Goal: Task Accomplishment & Management: Manage account settings

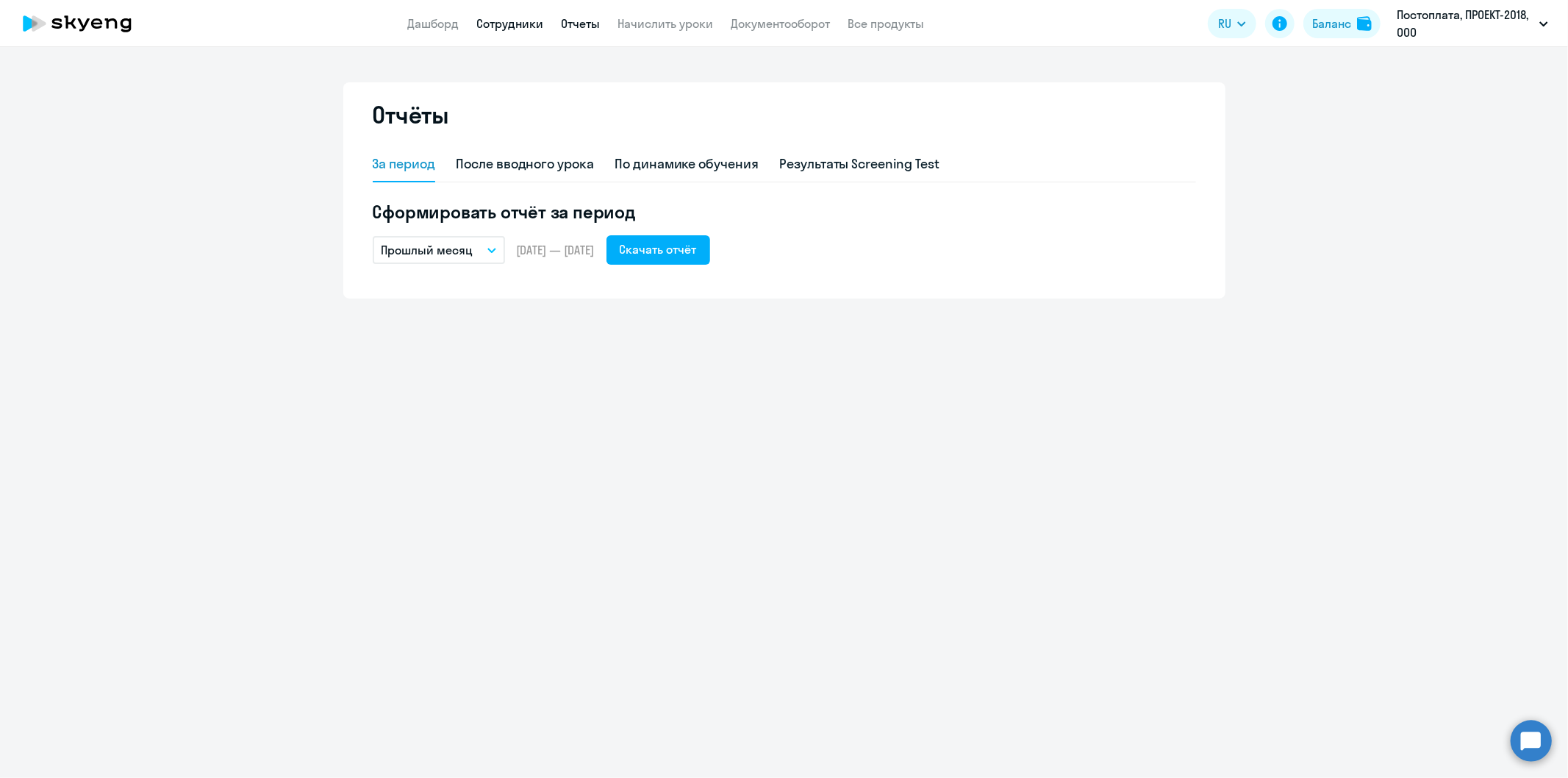
click at [505, 20] on link "Сотрудники" at bounding box center [511, 23] width 67 height 15
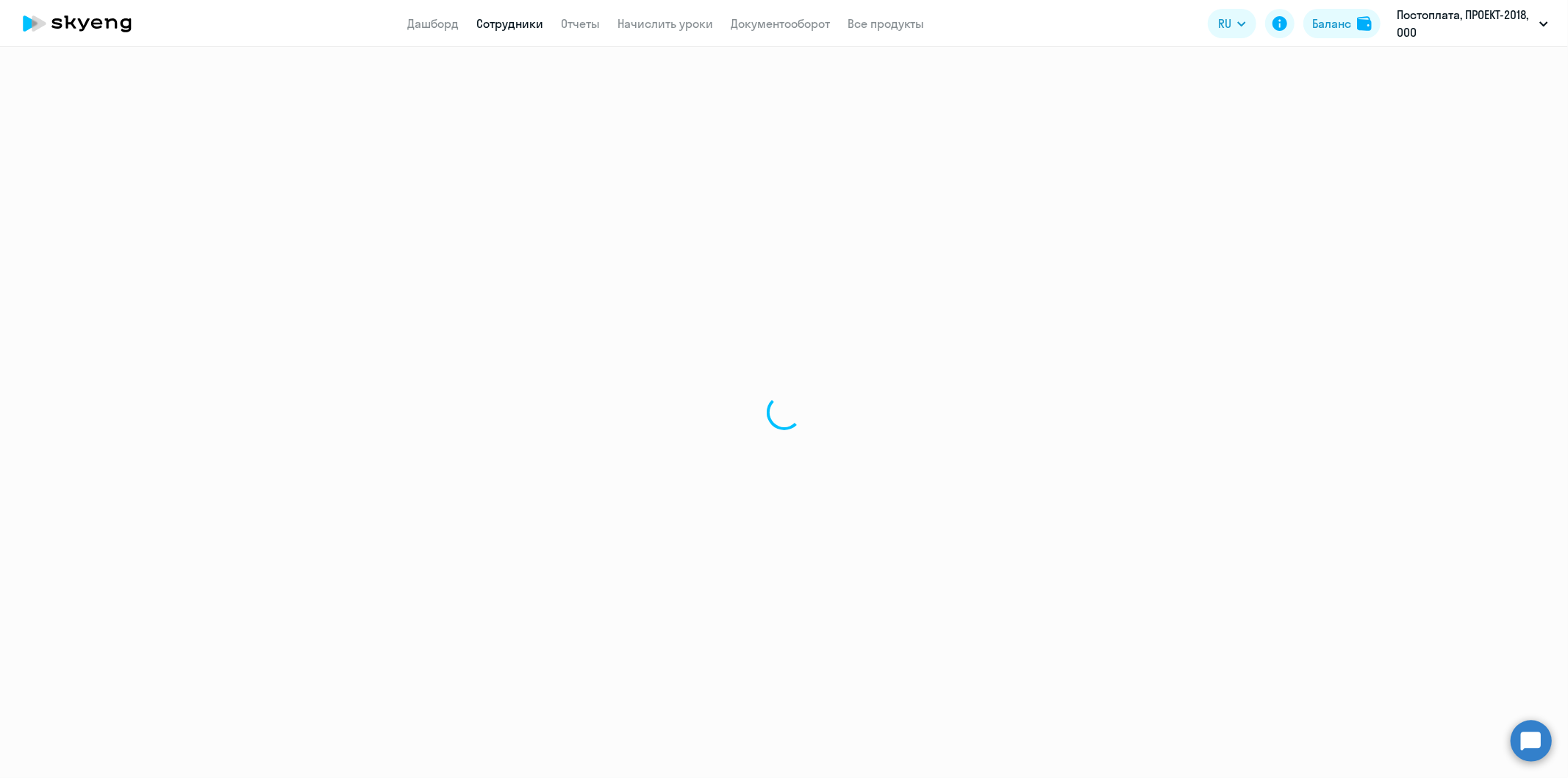
select select "30"
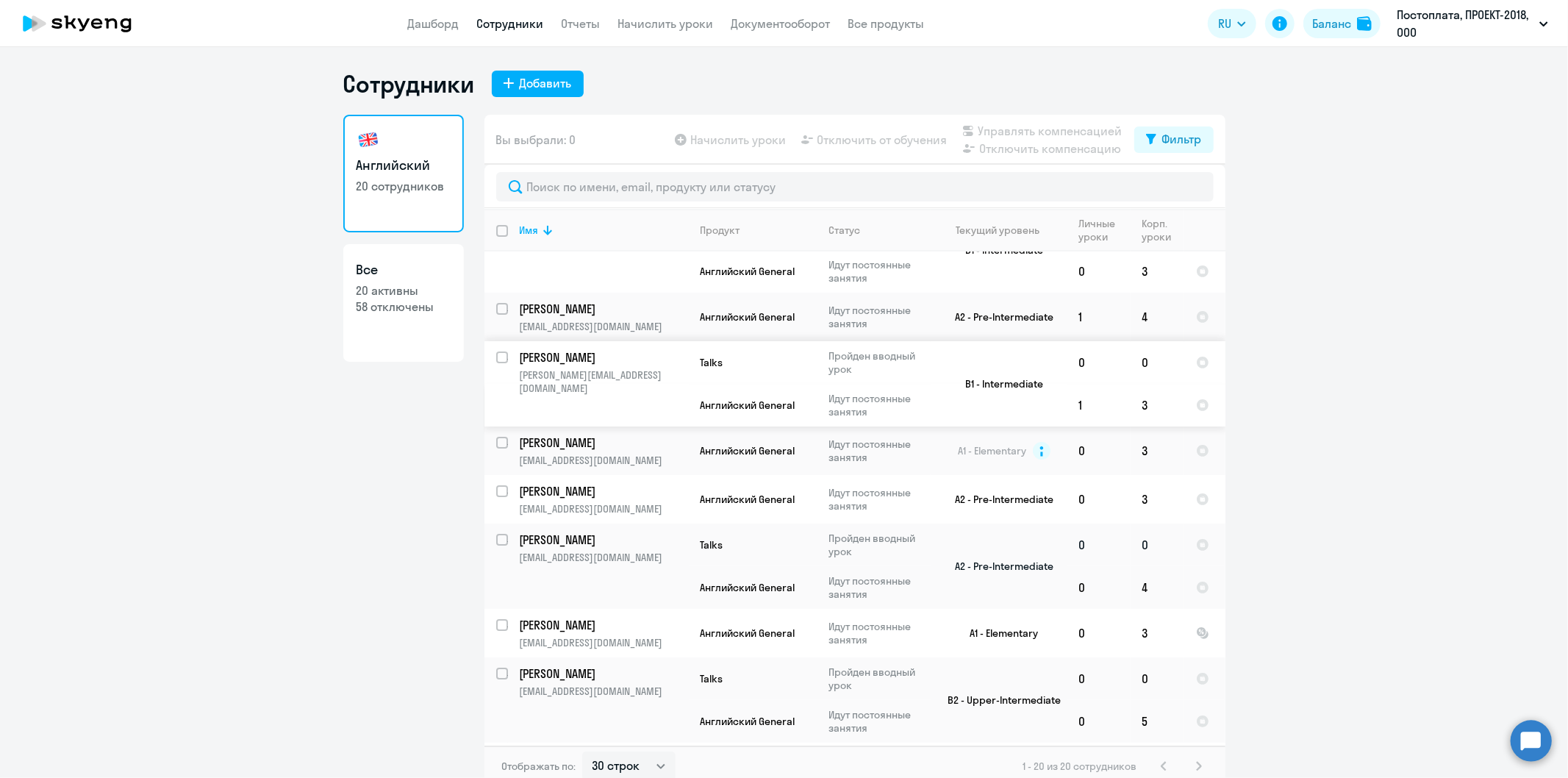
scroll to position [82, 0]
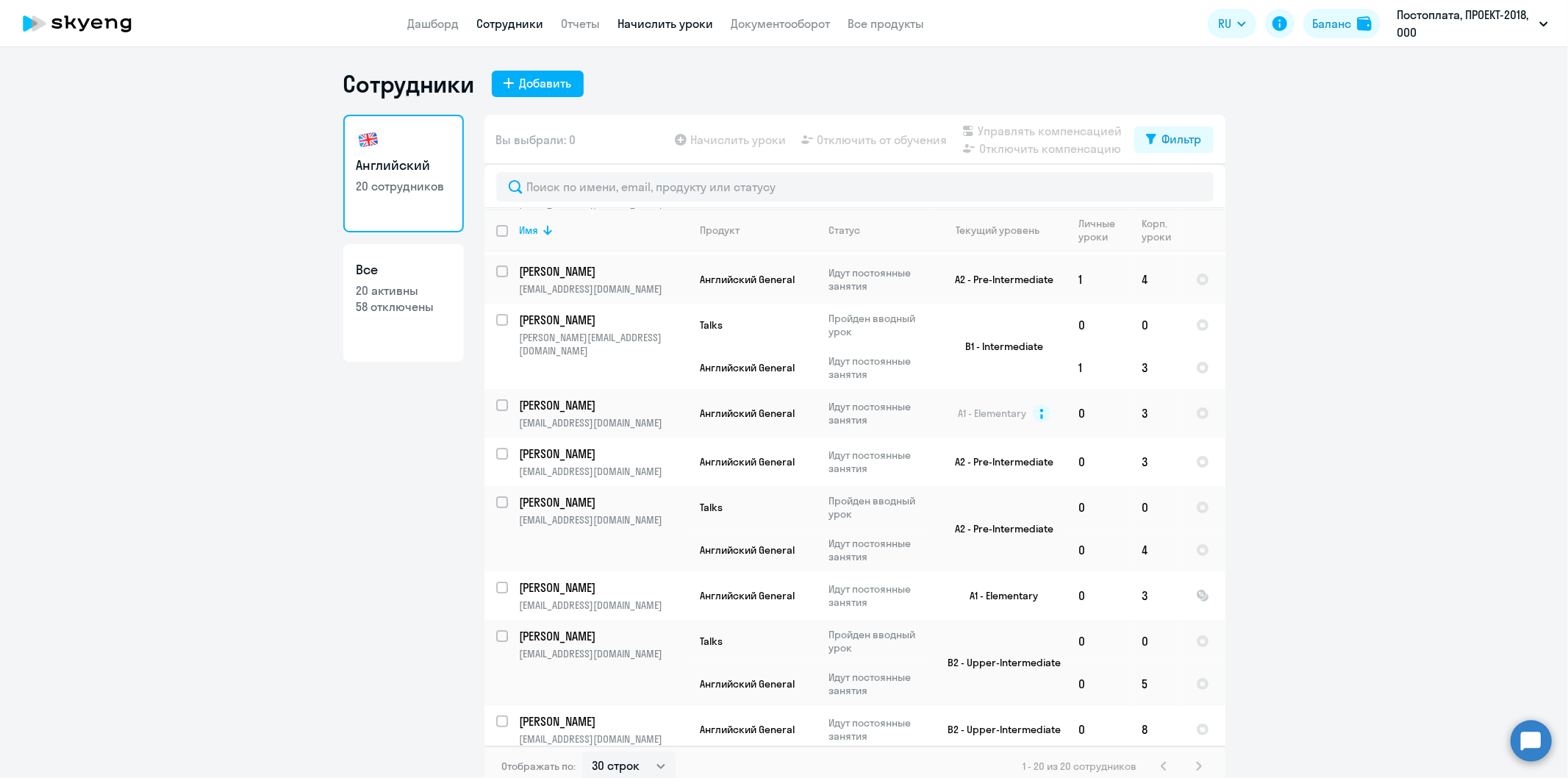
click at [665, 18] on link "Начислить уроки" at bounding box center [666, 23] width 96 height 15
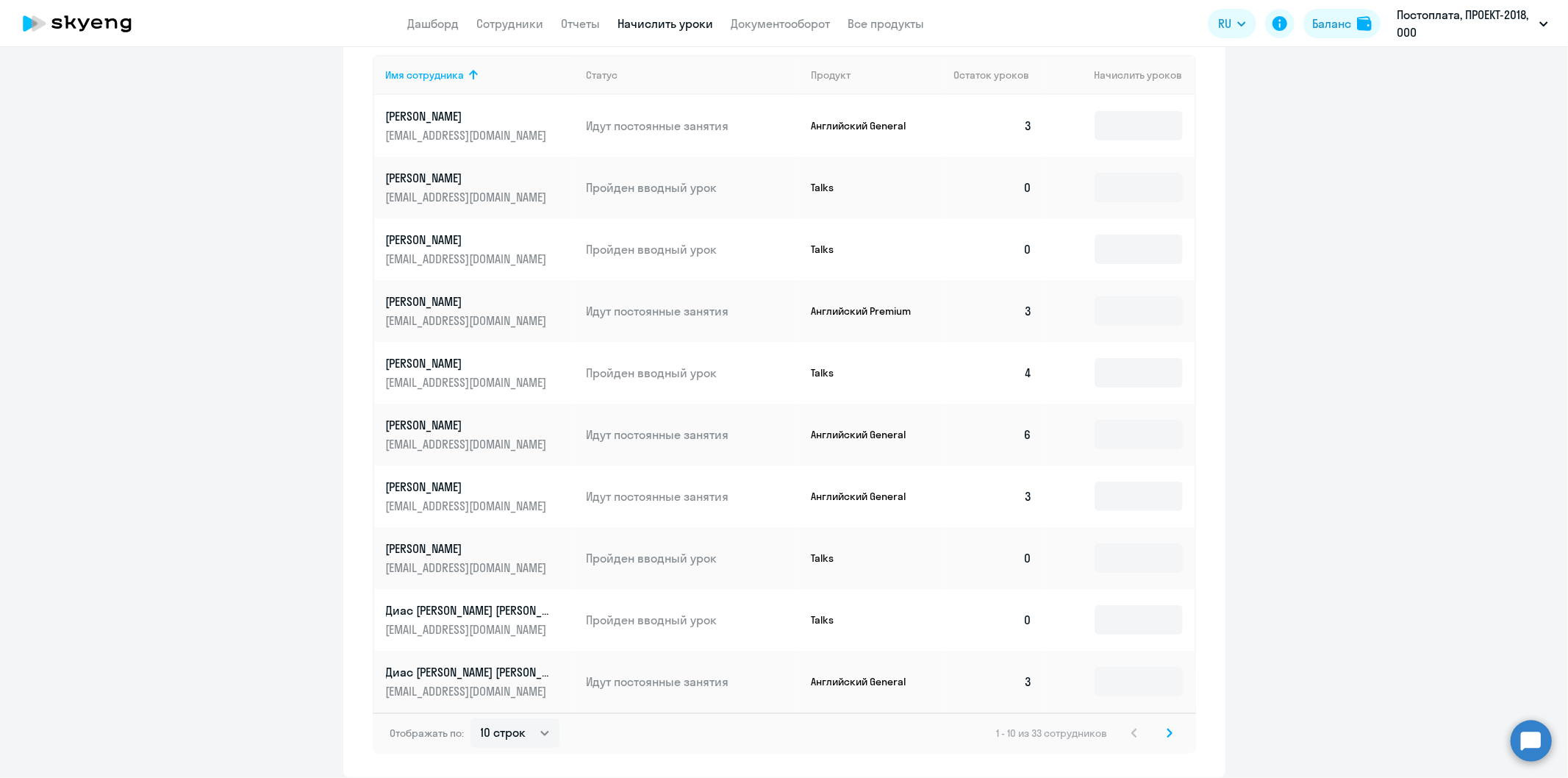
scroll to position [667, 0]
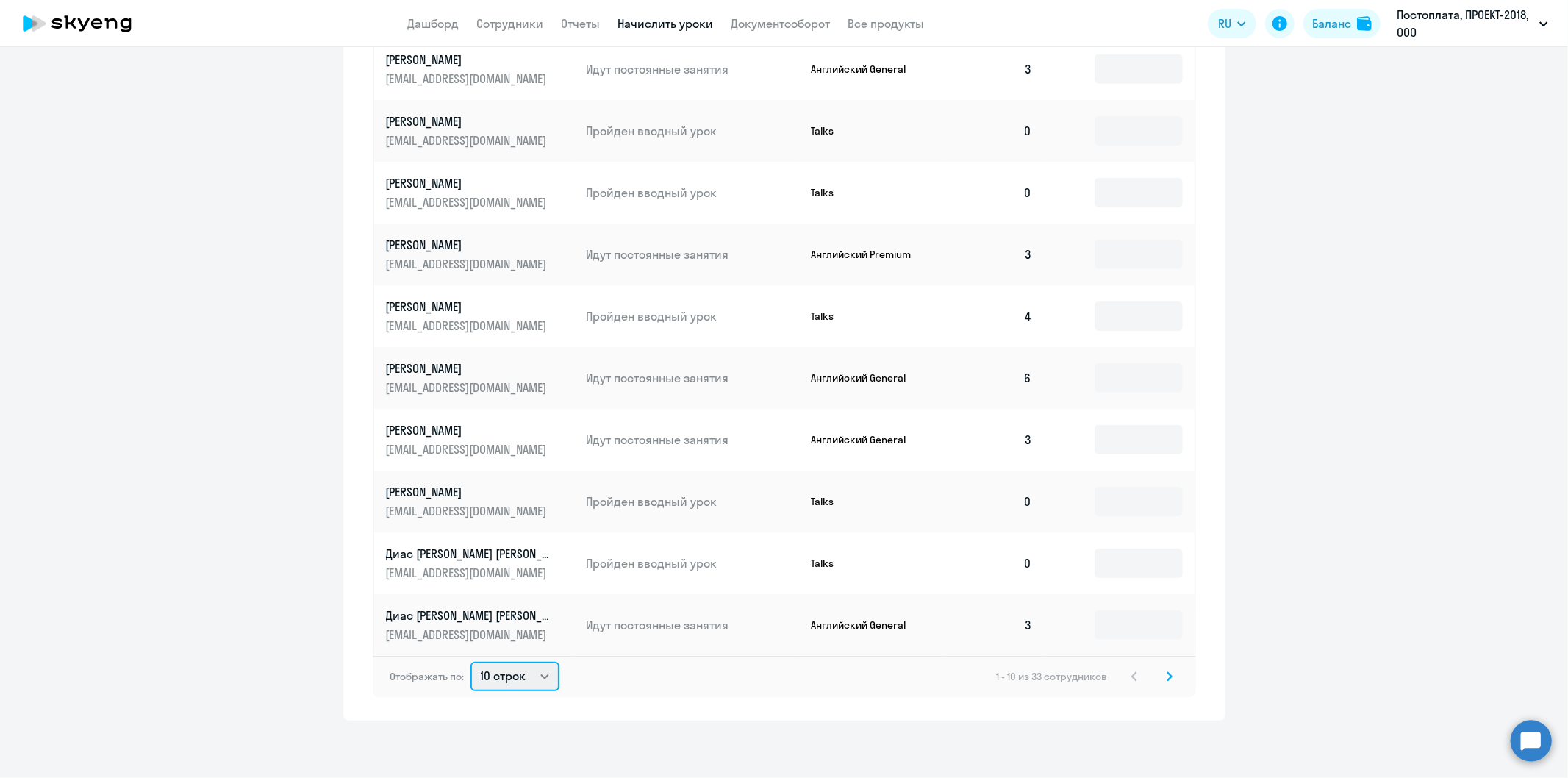
click at [537, 672] on select "10 строк 30 строк 50 строк" at bounding box center [514, 676] width 89 height 30
select select "30"
click at [470, 662] on select "10 строк 30 строк 50 строк" at bounding box center [514, 676] width 89 height 30
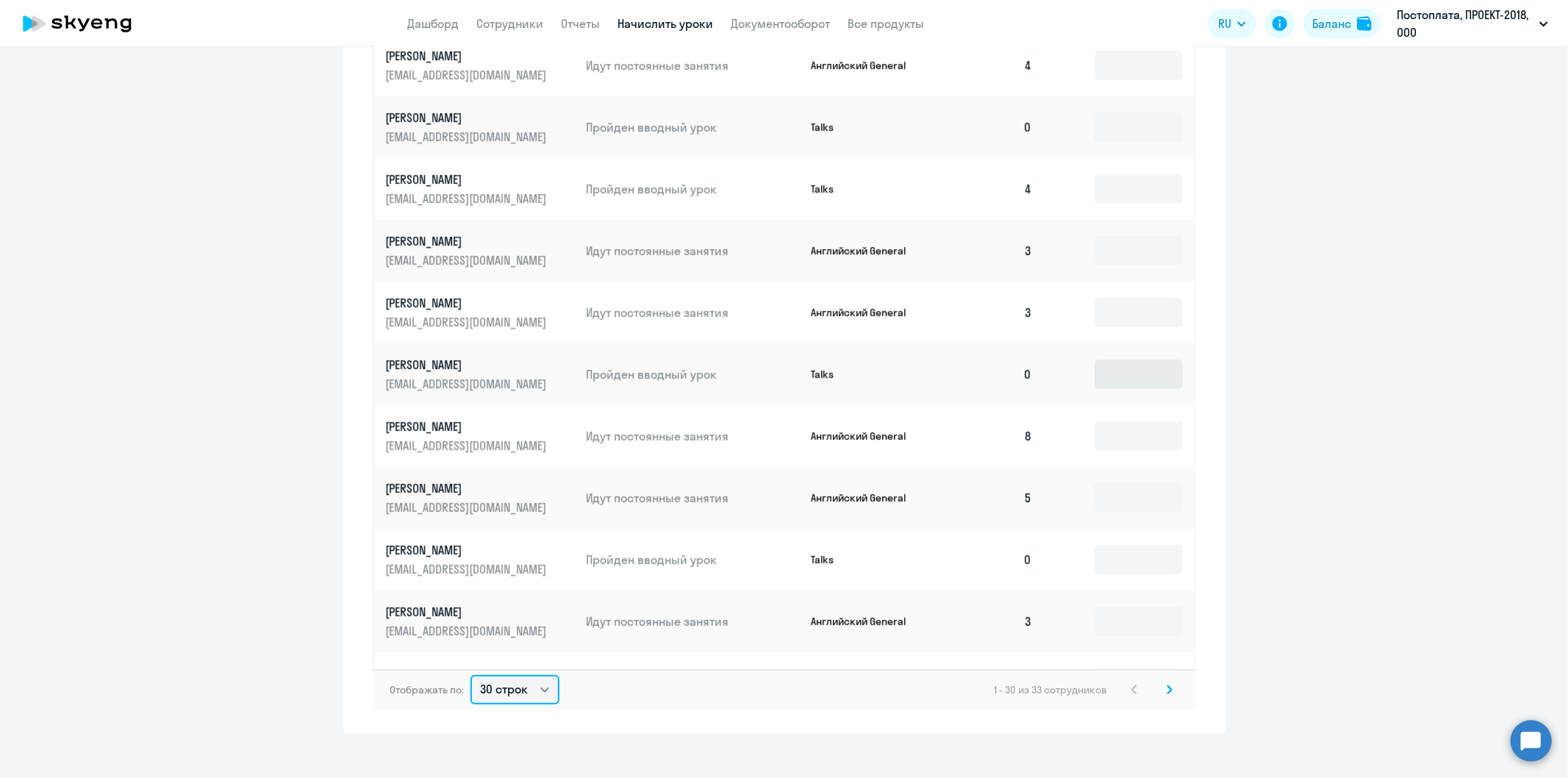
scroll to position [980, 0]
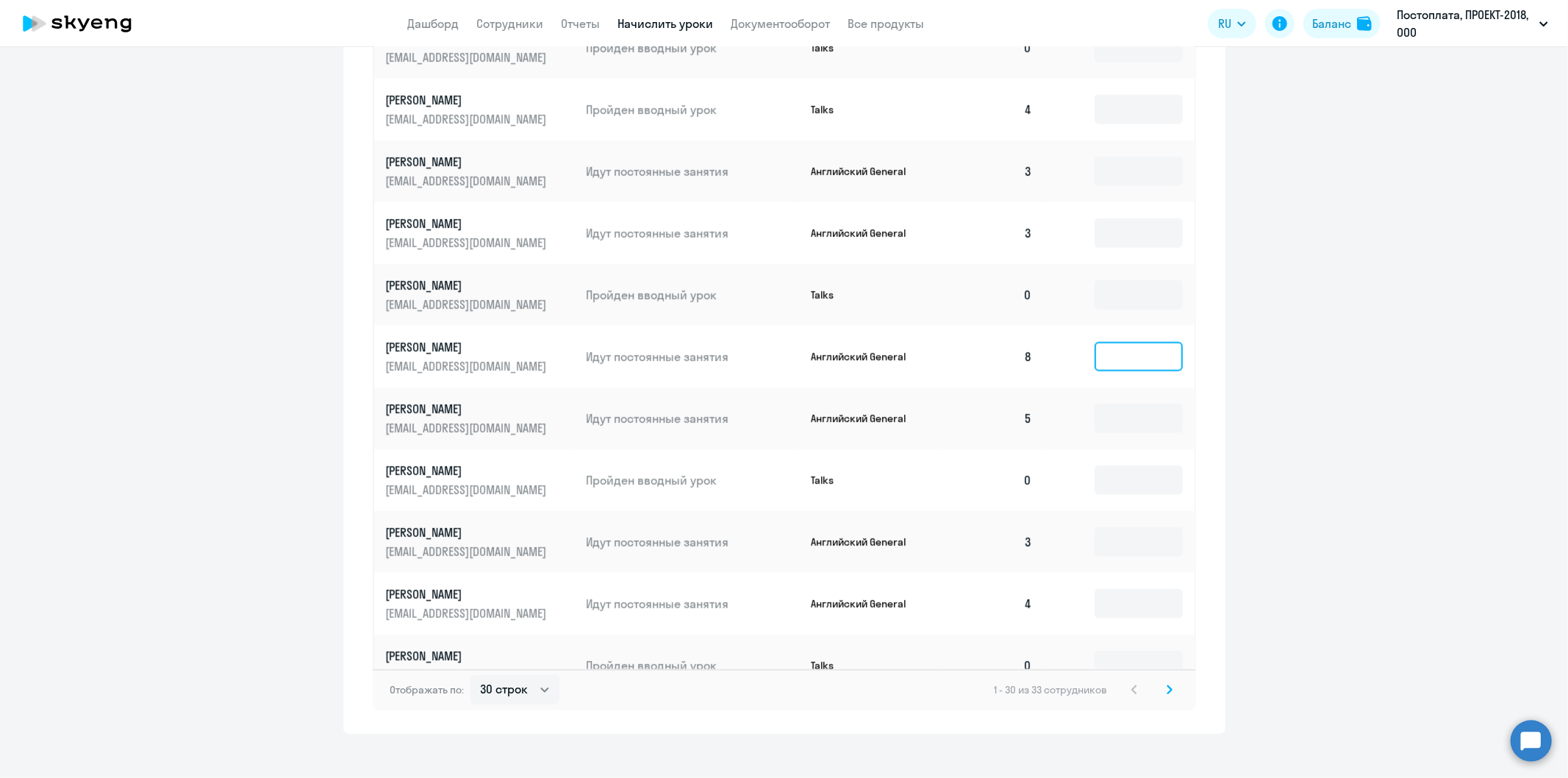
click at [1124, 342] on input at bounding box center [1139, 357] width 89 height 30
click at [1410, 342] on ng-component "Автоначисления Смотреть все действующий Основной Каждый месяц 20 сотрудников Из…" at bounding box center [784, 68] width 1568 height 1332
click at [522, 22] on link "Сотрудники" at bounding box center [511, 23] width 67 height 15
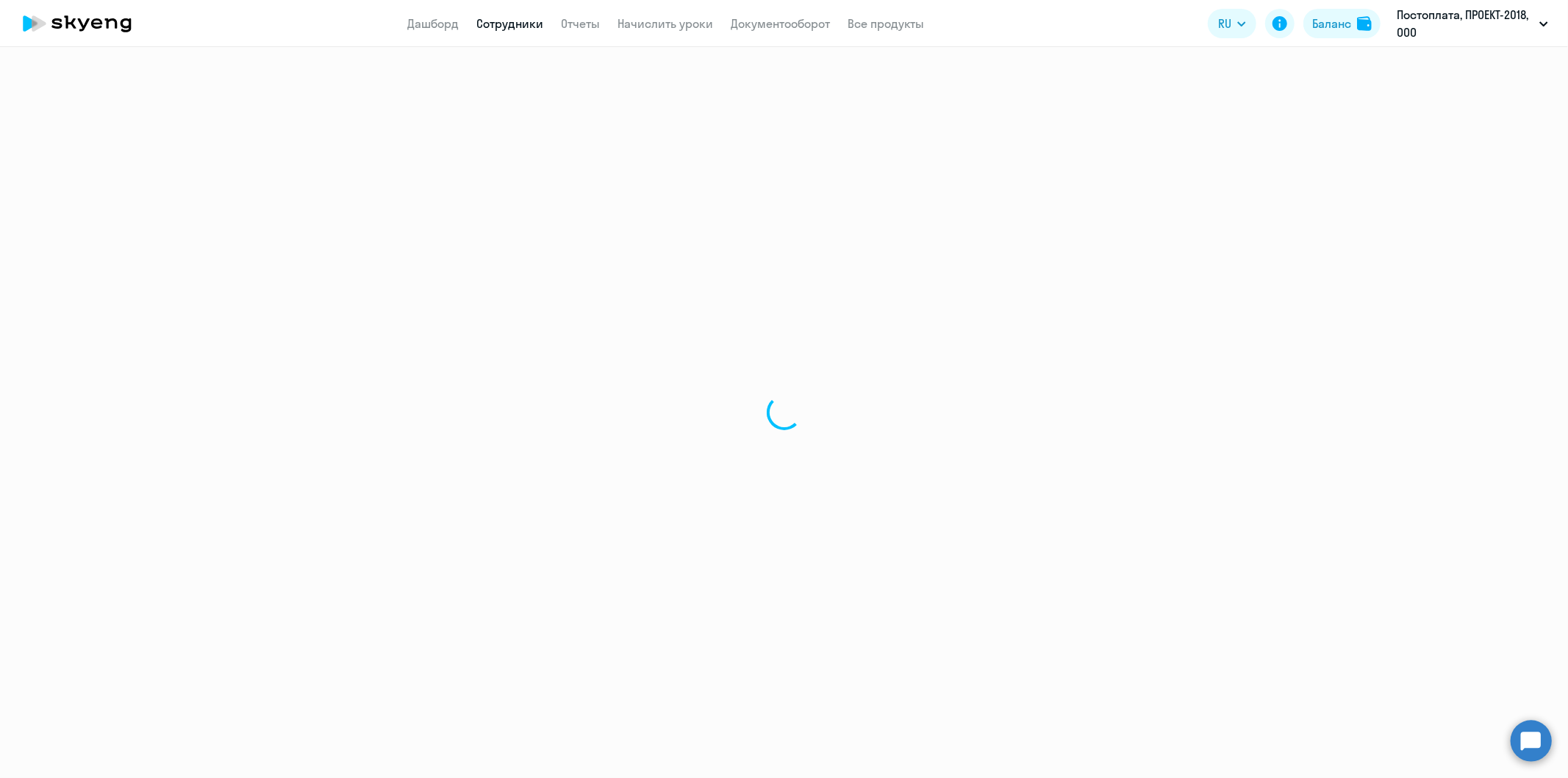
select select "30"
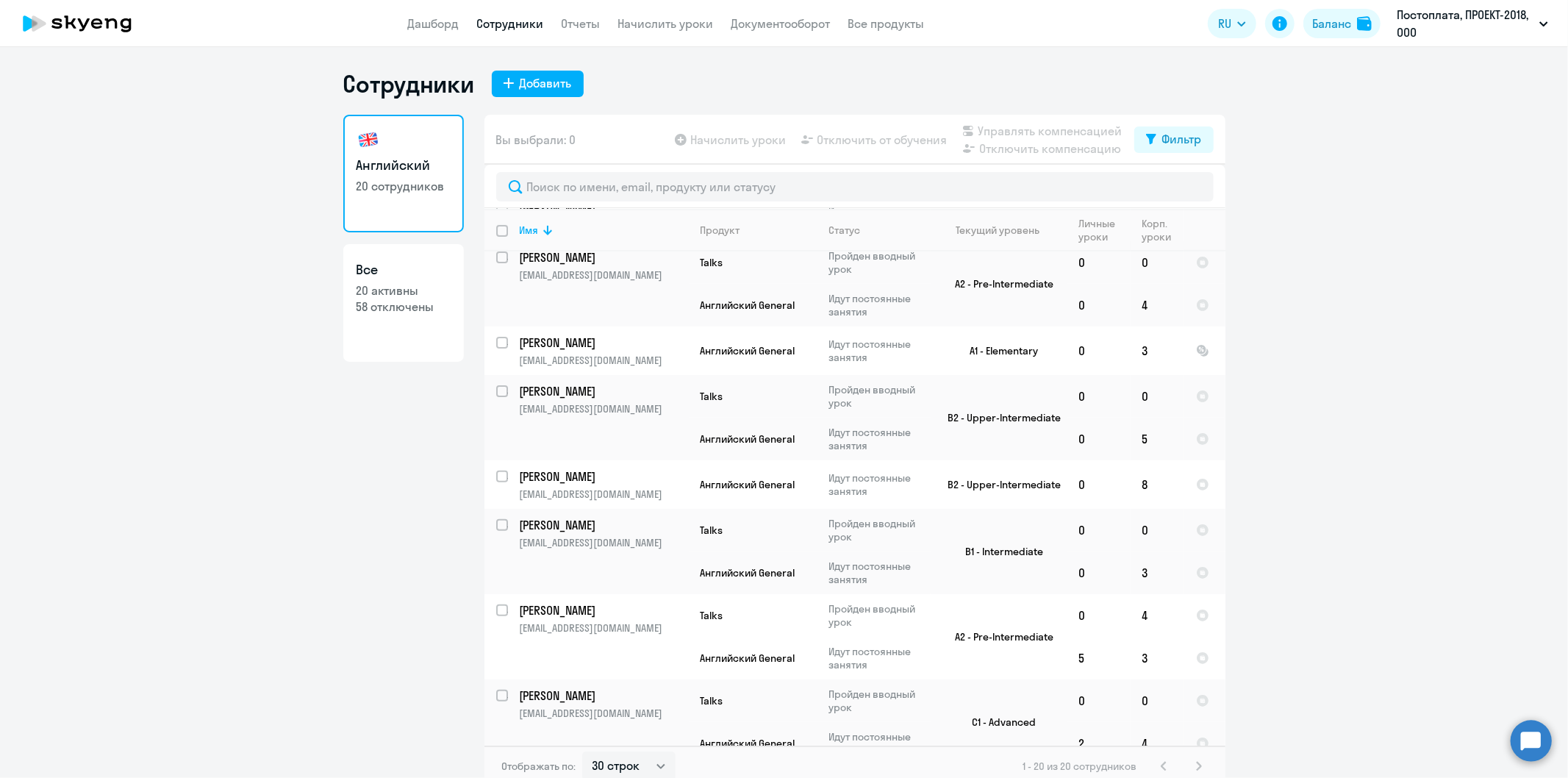
drag, startPoint x: 712, startPoint y: 130, endPoint x: 716, endPoint y: 137, distance: 8.1
click at [712, 134] on div "Начислить уроки Отключить от обучения Управлять компенсацией Отключить компенса…" at bounding box center [903, 140] width 462 height 35
click at [648, 24] on link "Начислить уроки" at bounding box center [666, 23] width 96 height 15
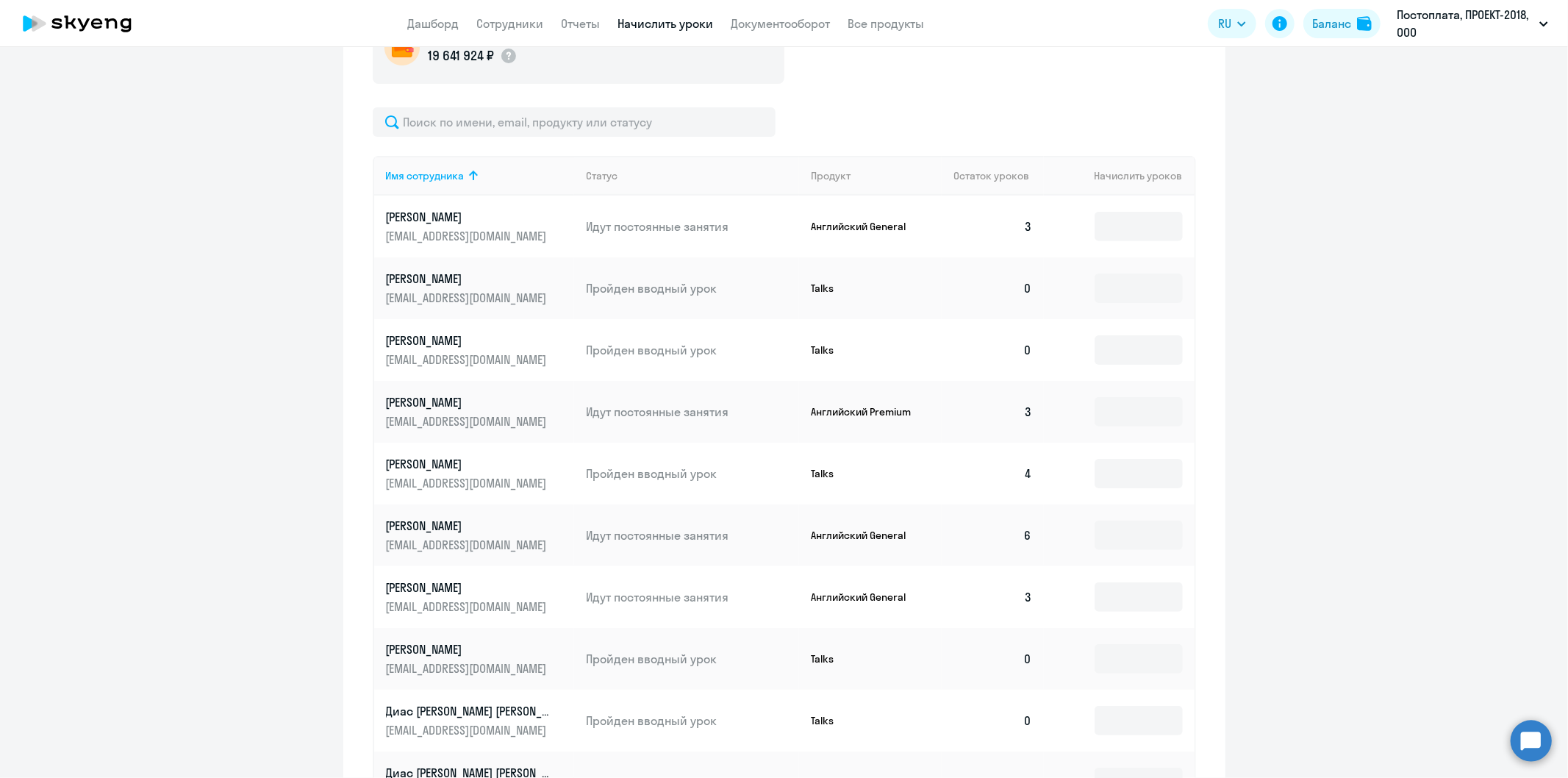
scroll to position [653, 0]
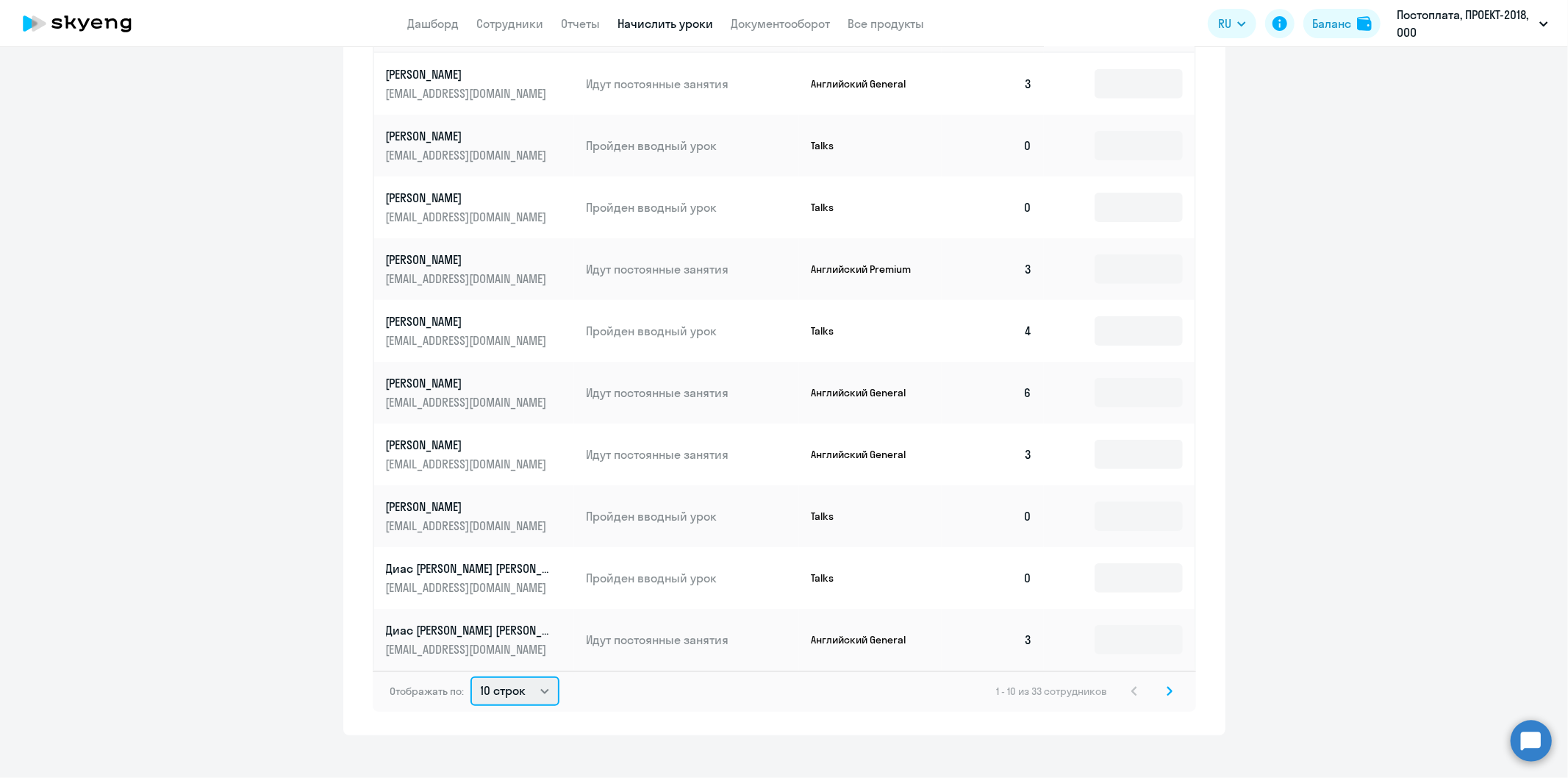
click at [534, 682] on select "10 строк 30 строк 50 строк" at bounding box center [514, 691] width 89 height 30
select select "30"
click at [470, 676] on select "10 строк 30 строк 50 строк" at bounding box center [514, 691] width 89 height 30
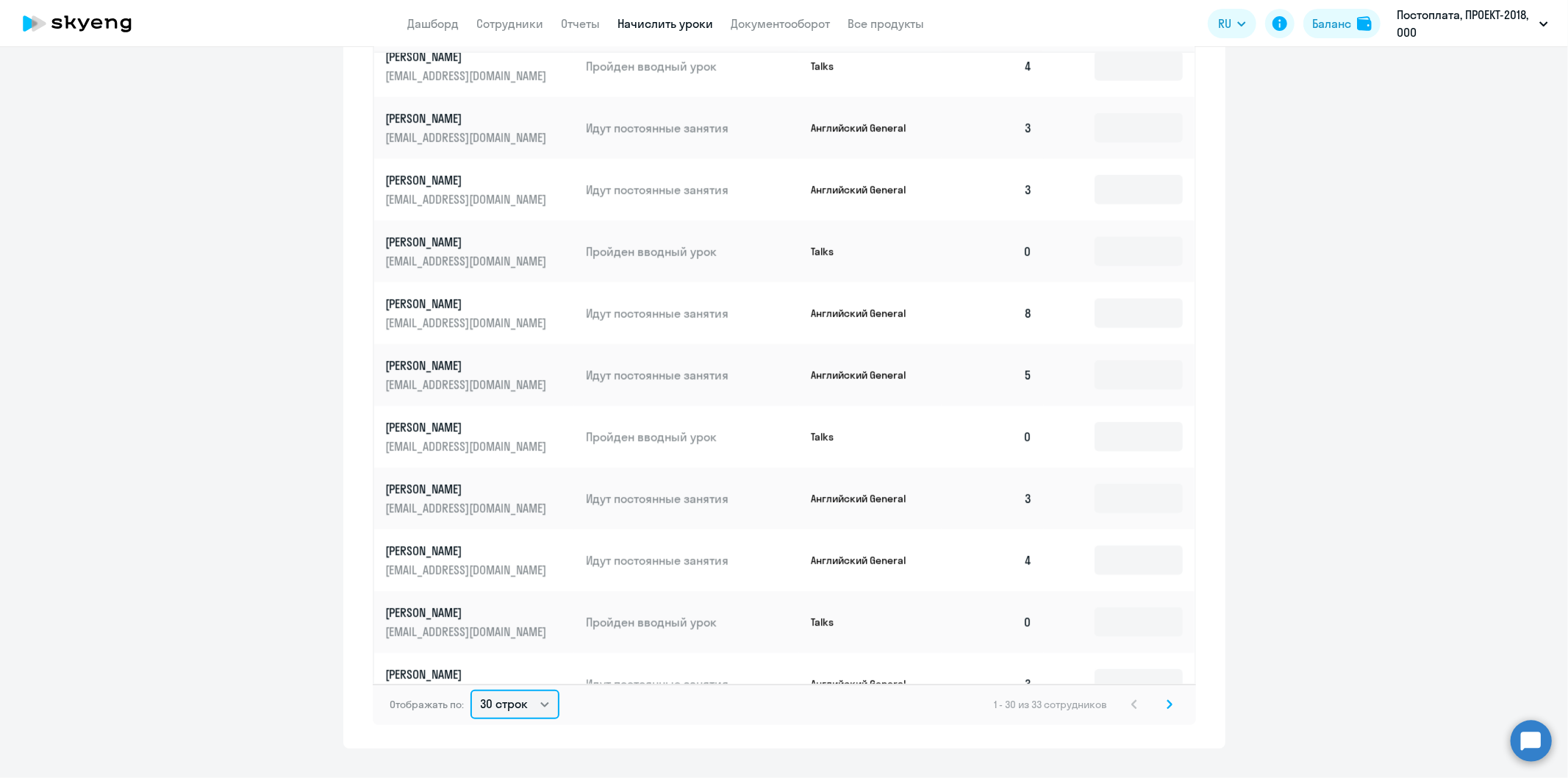
scroll to position [1061, 0]
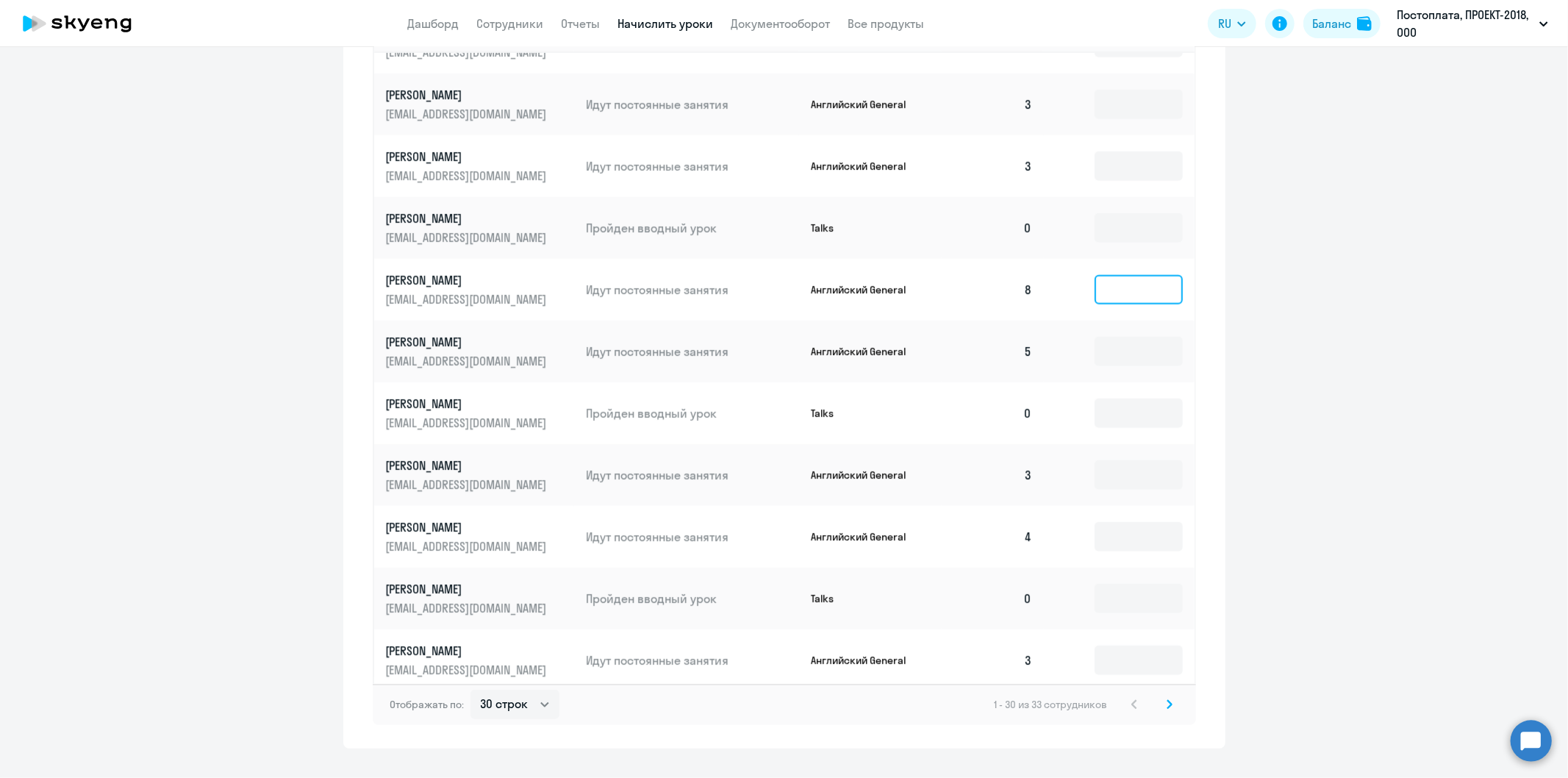
click at [1114, 275] on input at bounding box center [1139, 290] width 89 height 30
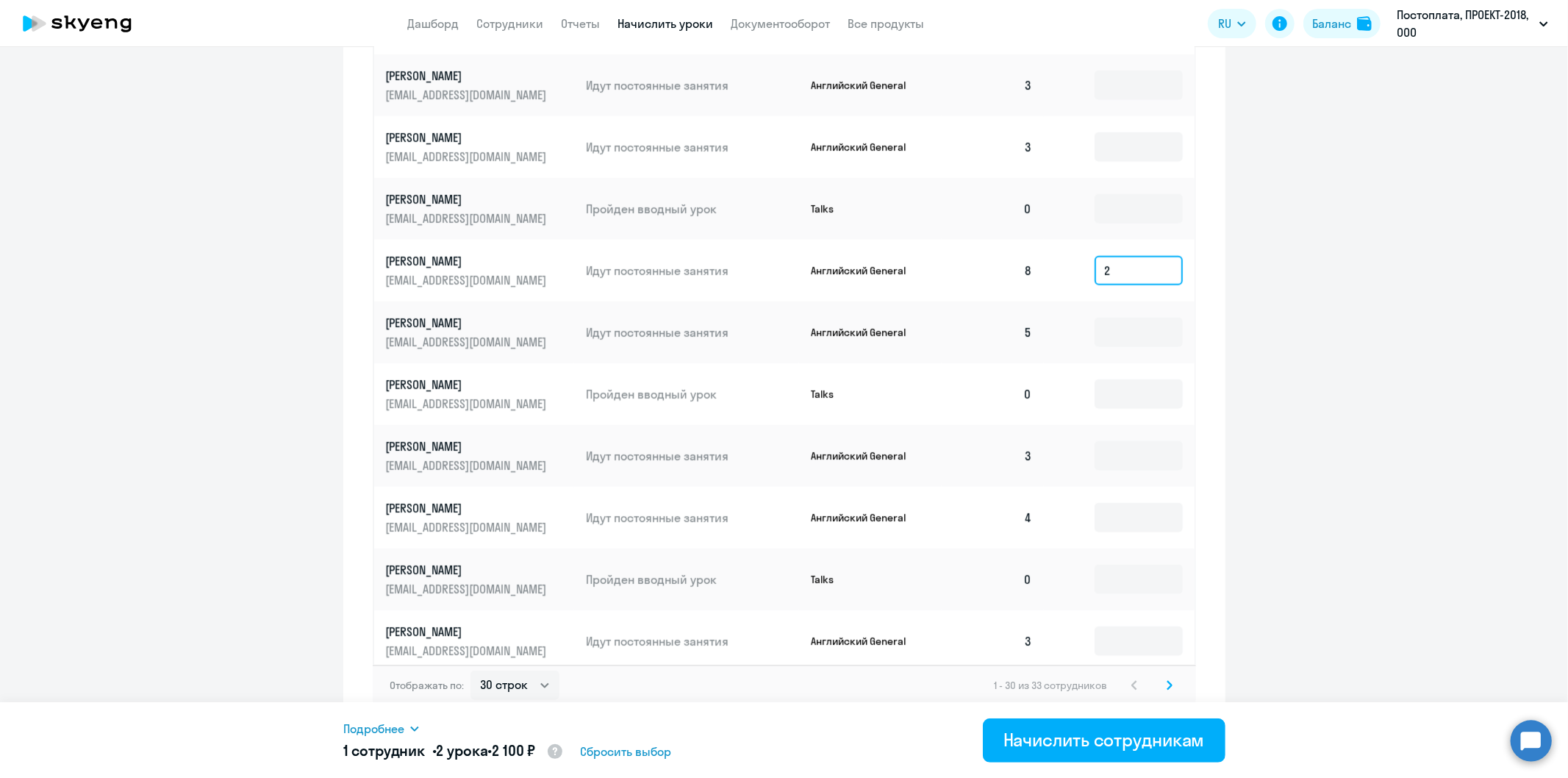
scroll to position [681, 0]
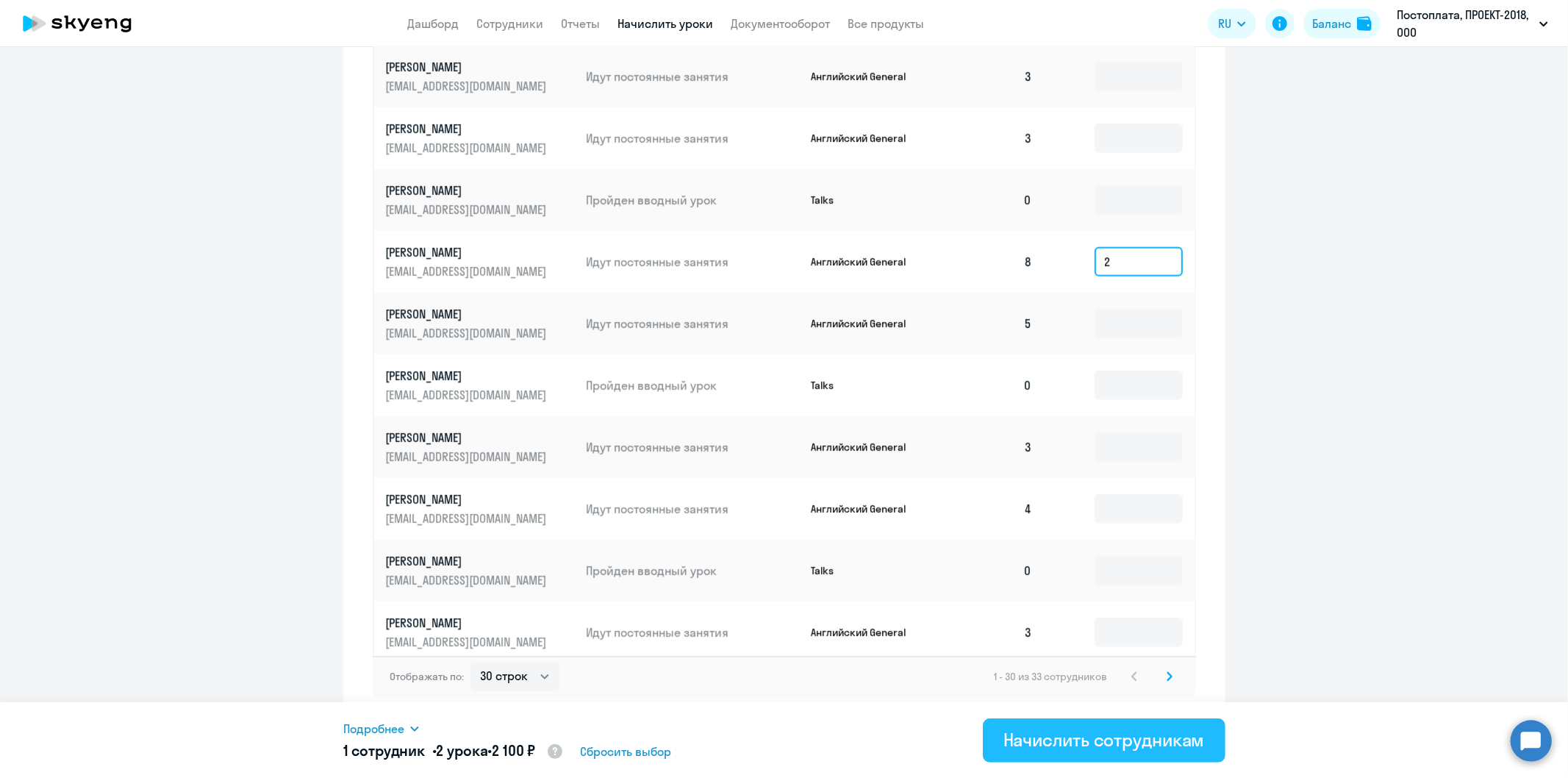
type input "2"
click at [1101, 738] on div "Начислить сотрудникам" at bounding box center [1104, 739] width 201 height 23
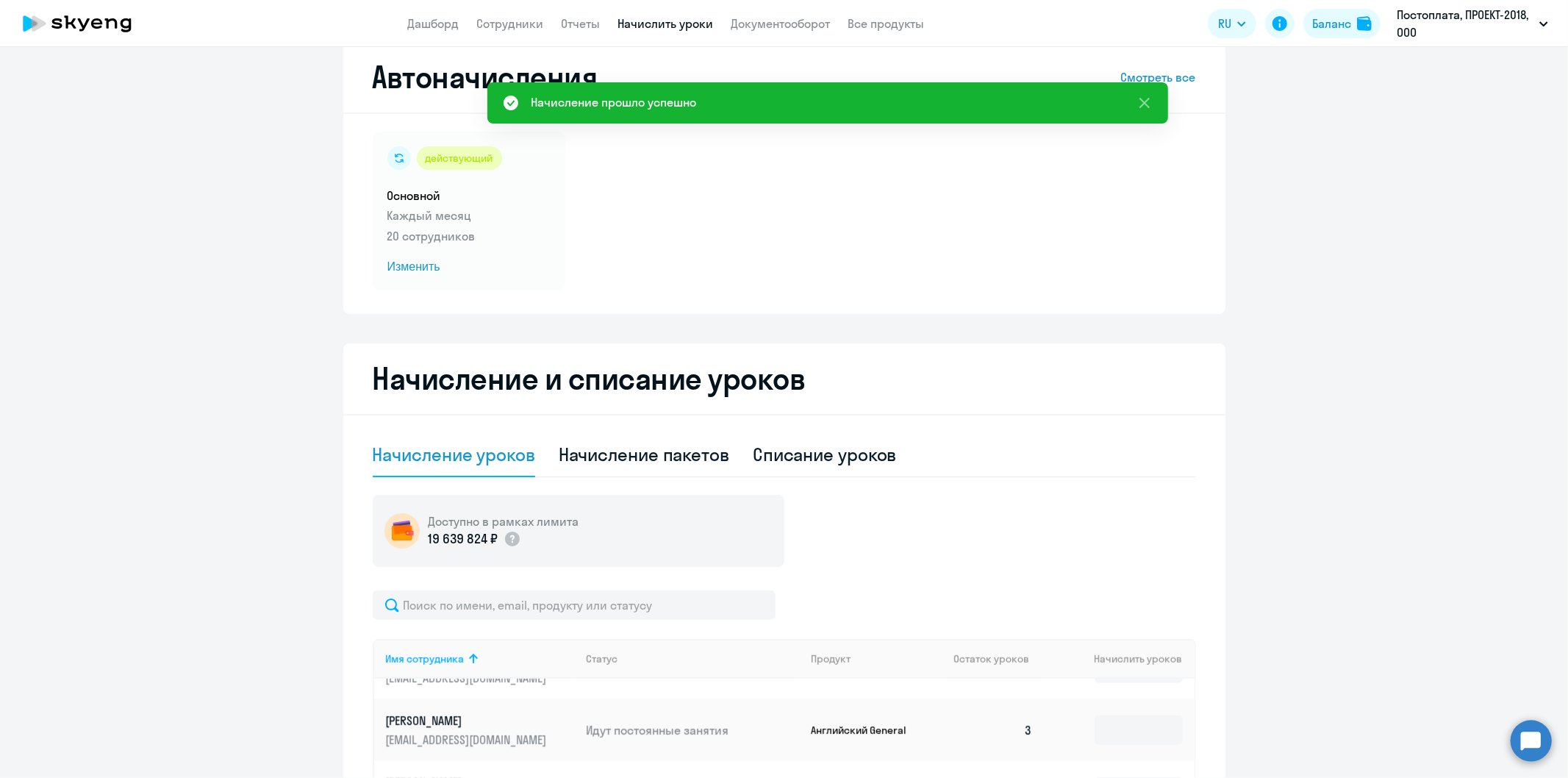
scroll to position [0, 0]
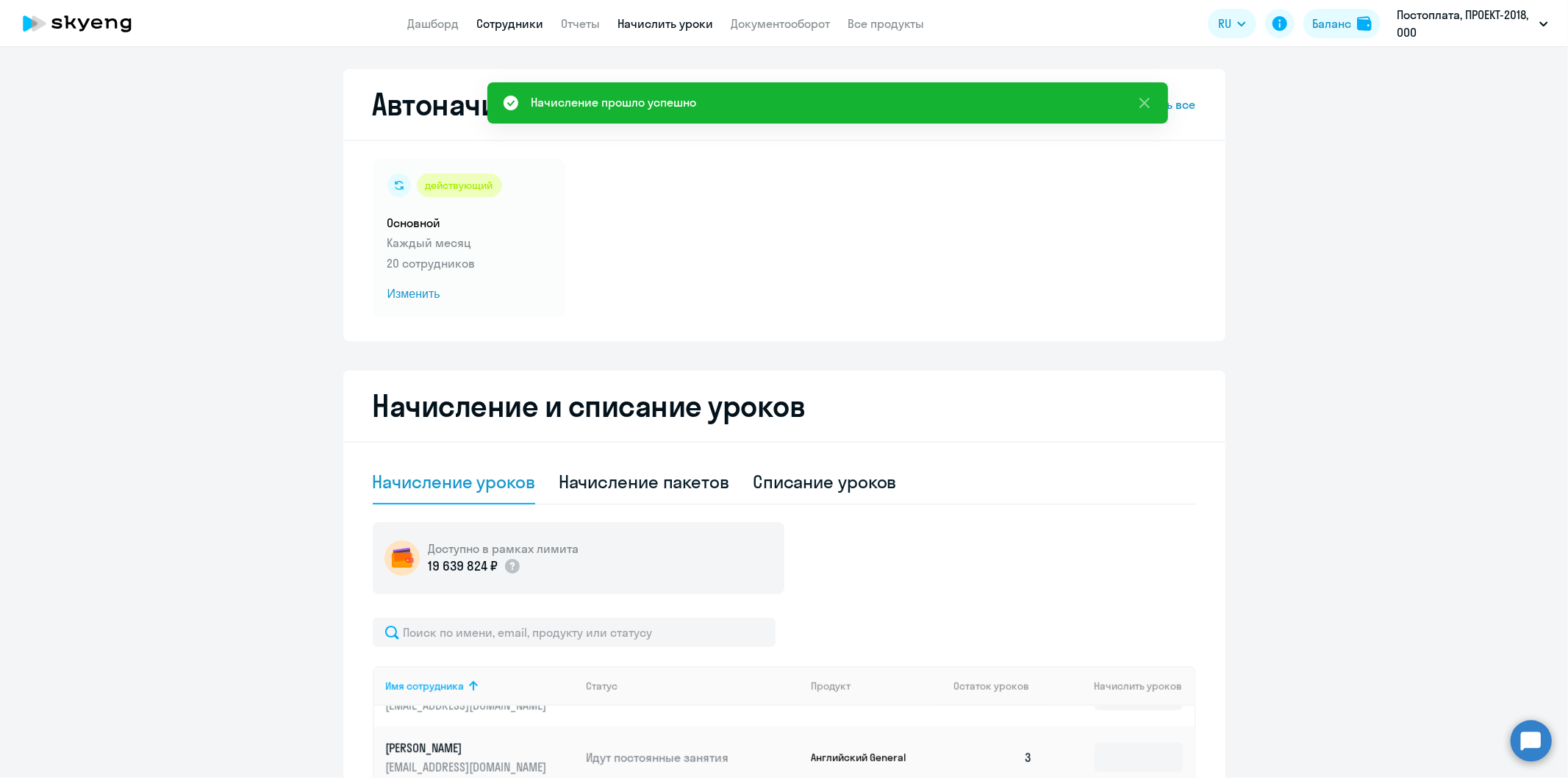
click at [494, 24] on link "Сотрудники" at bounding box center [511, 23] width 67 height 15
select select "30"
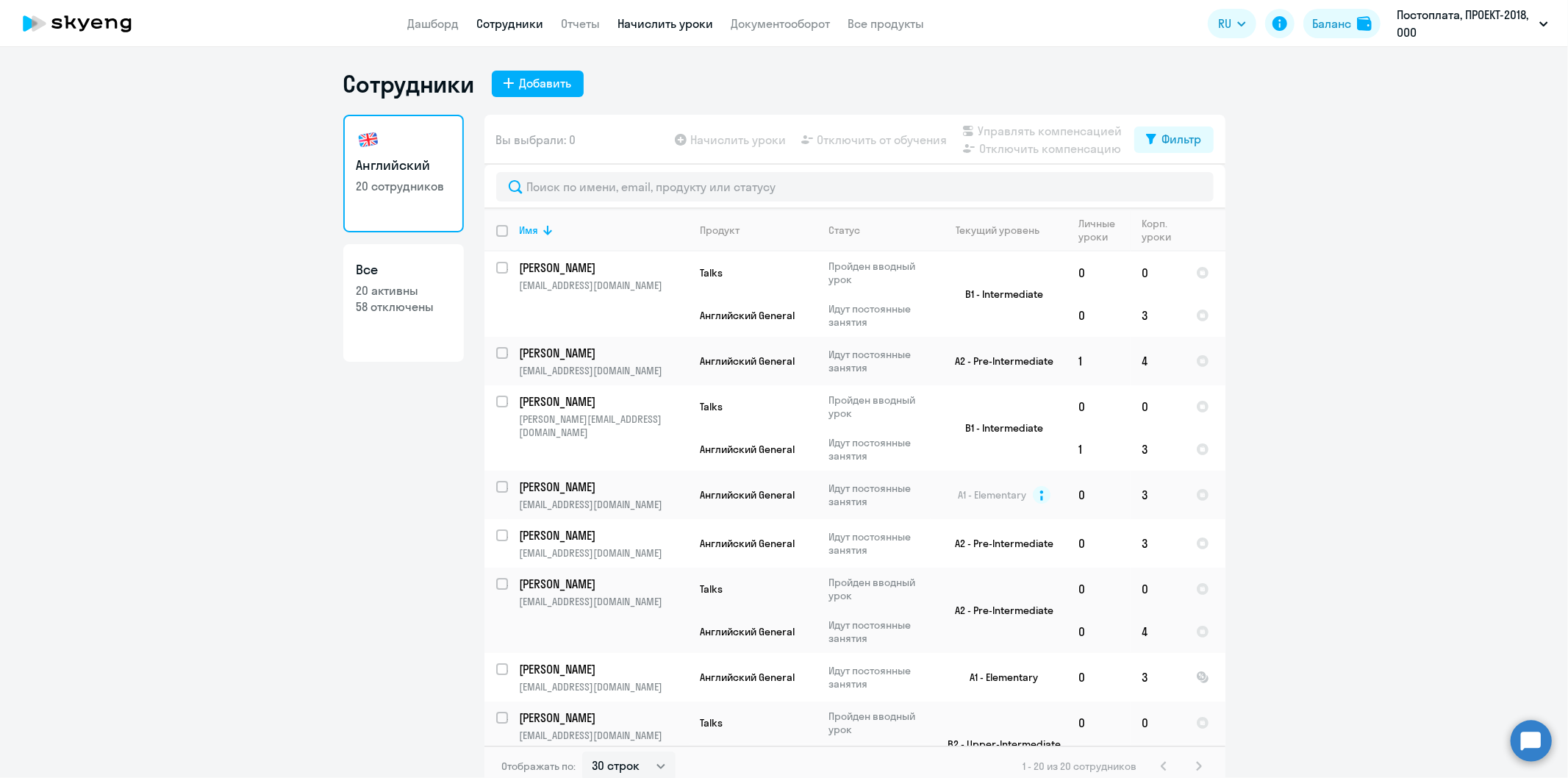
click at [673, 20] on link "Начислить уроки" at bounding box center [666, 23] width 96 height 15
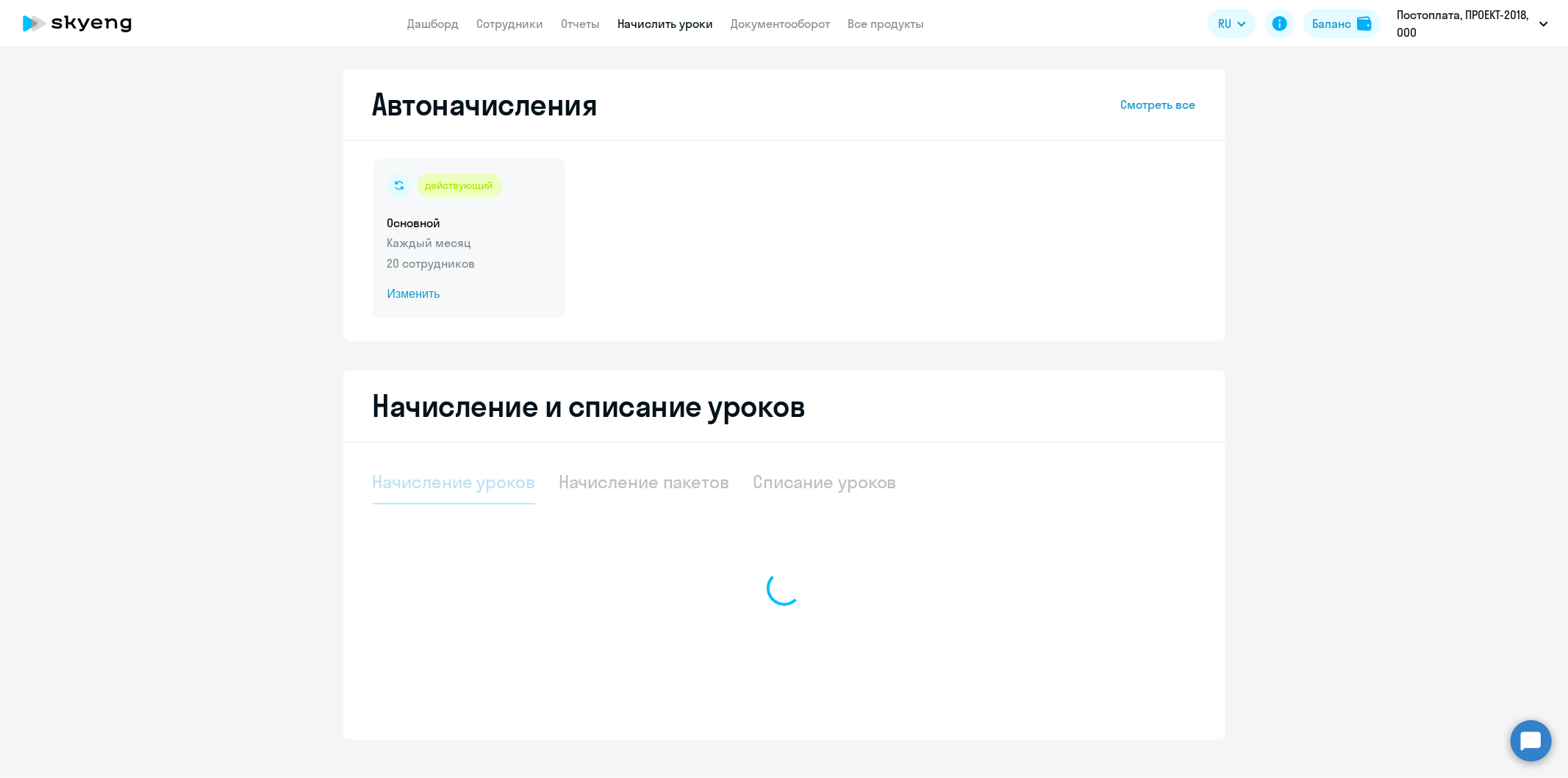
select select "10"
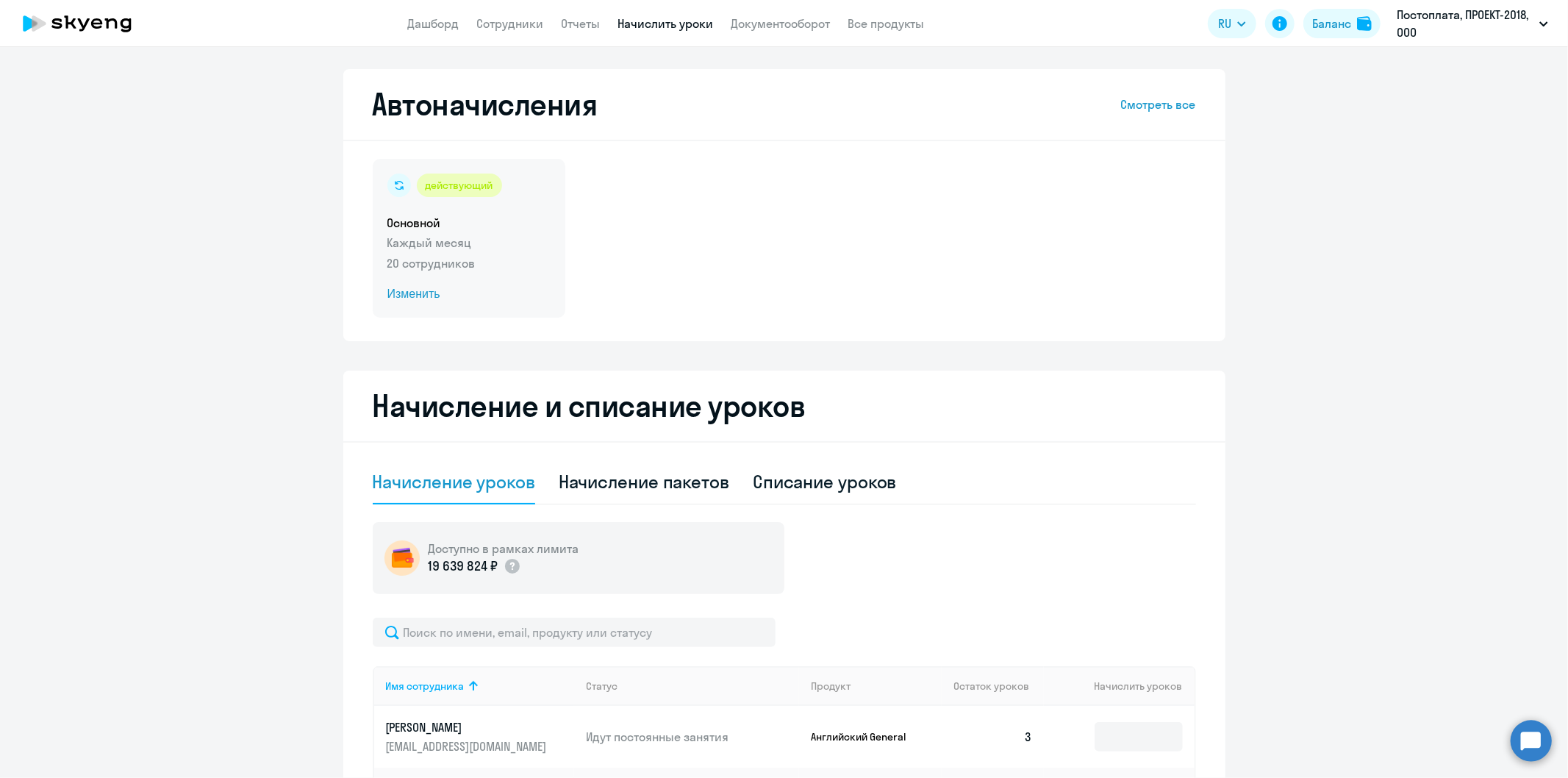
click at [406, 248] on p "Каждый месяц" at bounding box center [469, 242] width 163 height 18
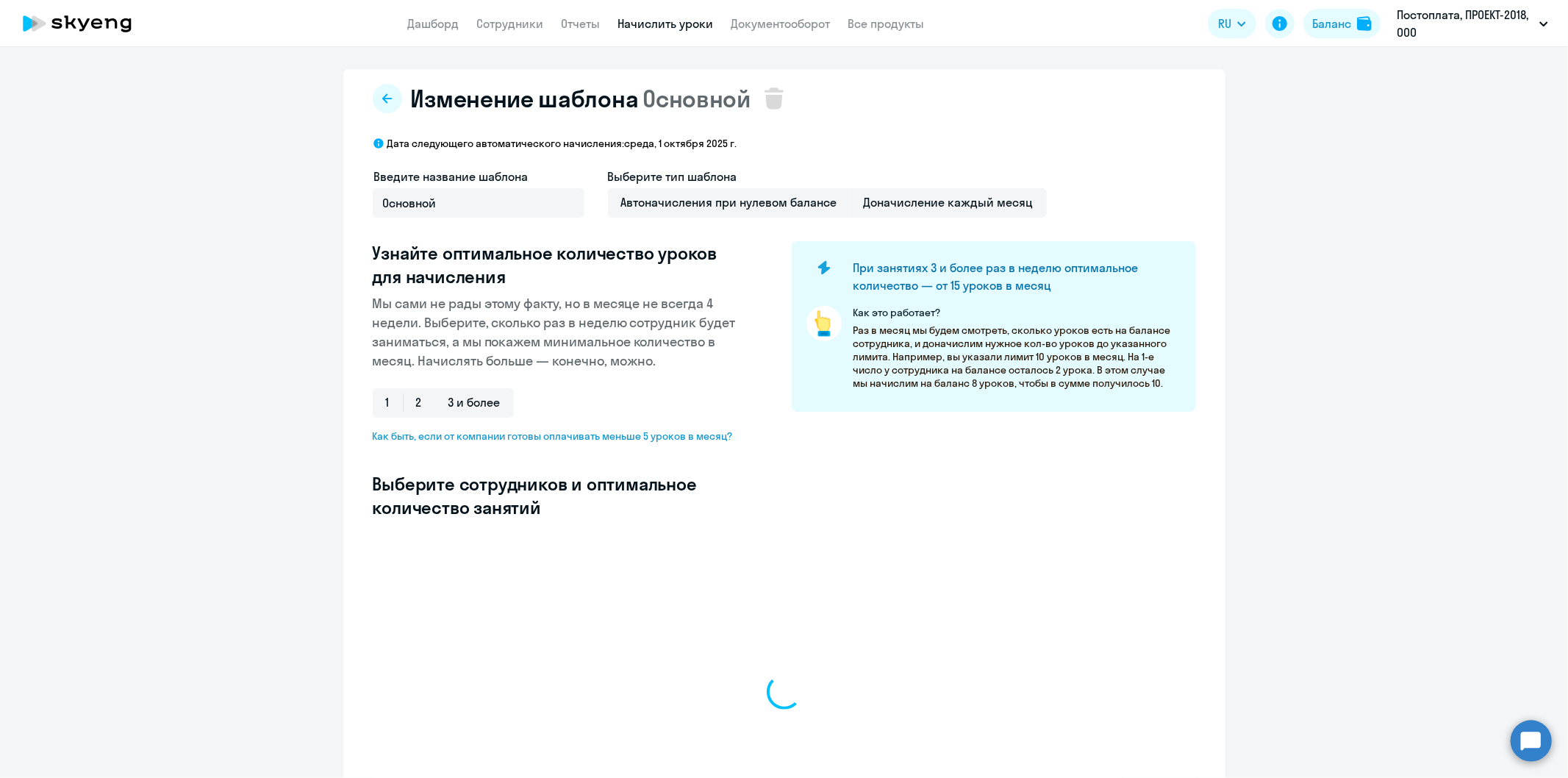
select select "10"
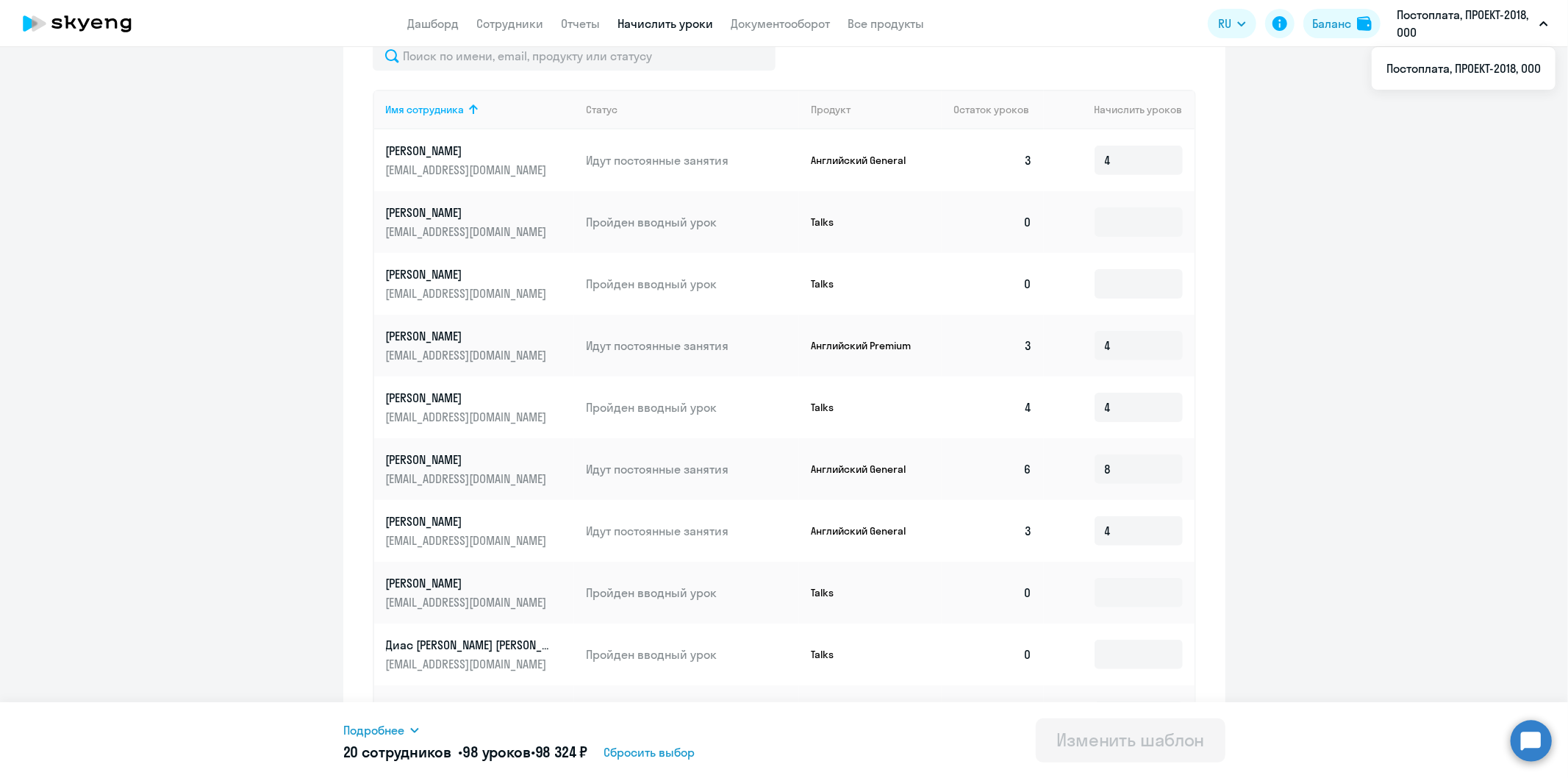
scroll to position [505, 0]
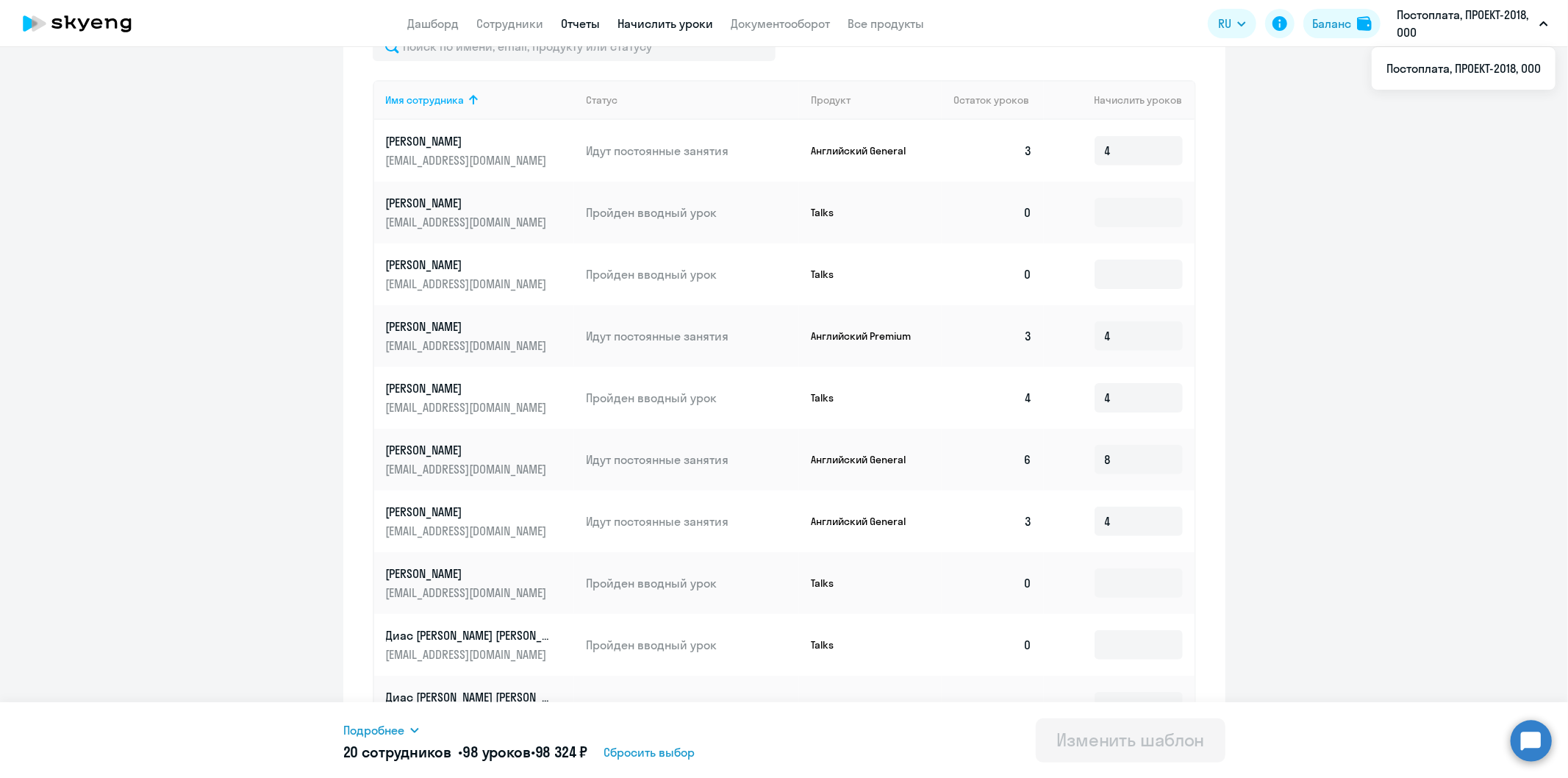
click at [588, 26] on link "Отчеты" at bounding box center [581, 23] width 39 height 15
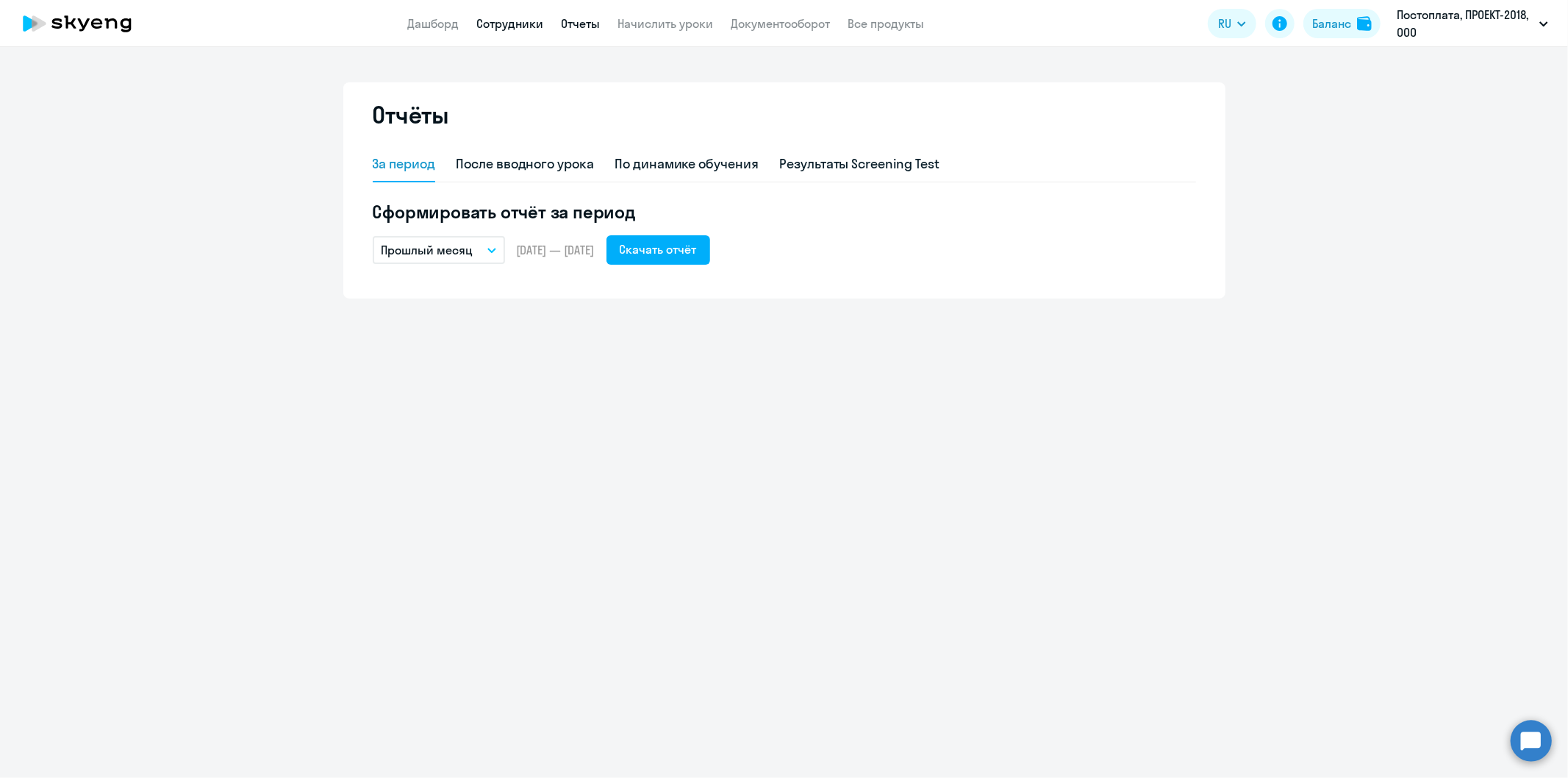
click at [515, 22] on link "Сотрудники" at bounding box center [511, 23] width 67 height 15
select select "30"
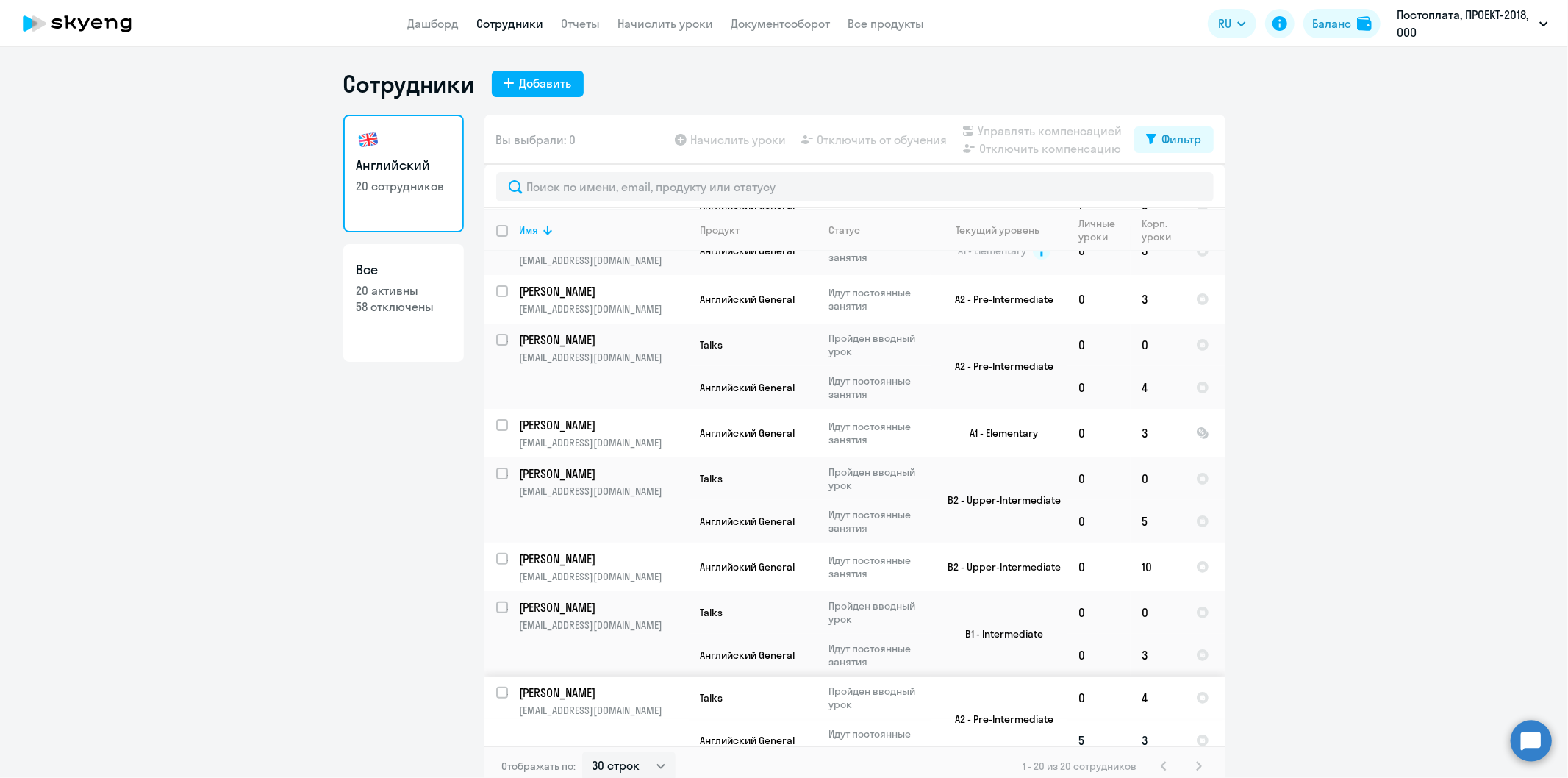
scroll to position [245, 0]
click at [701, 514] on span "Английский General" at bounding box center [748, 521] width 95 height 13
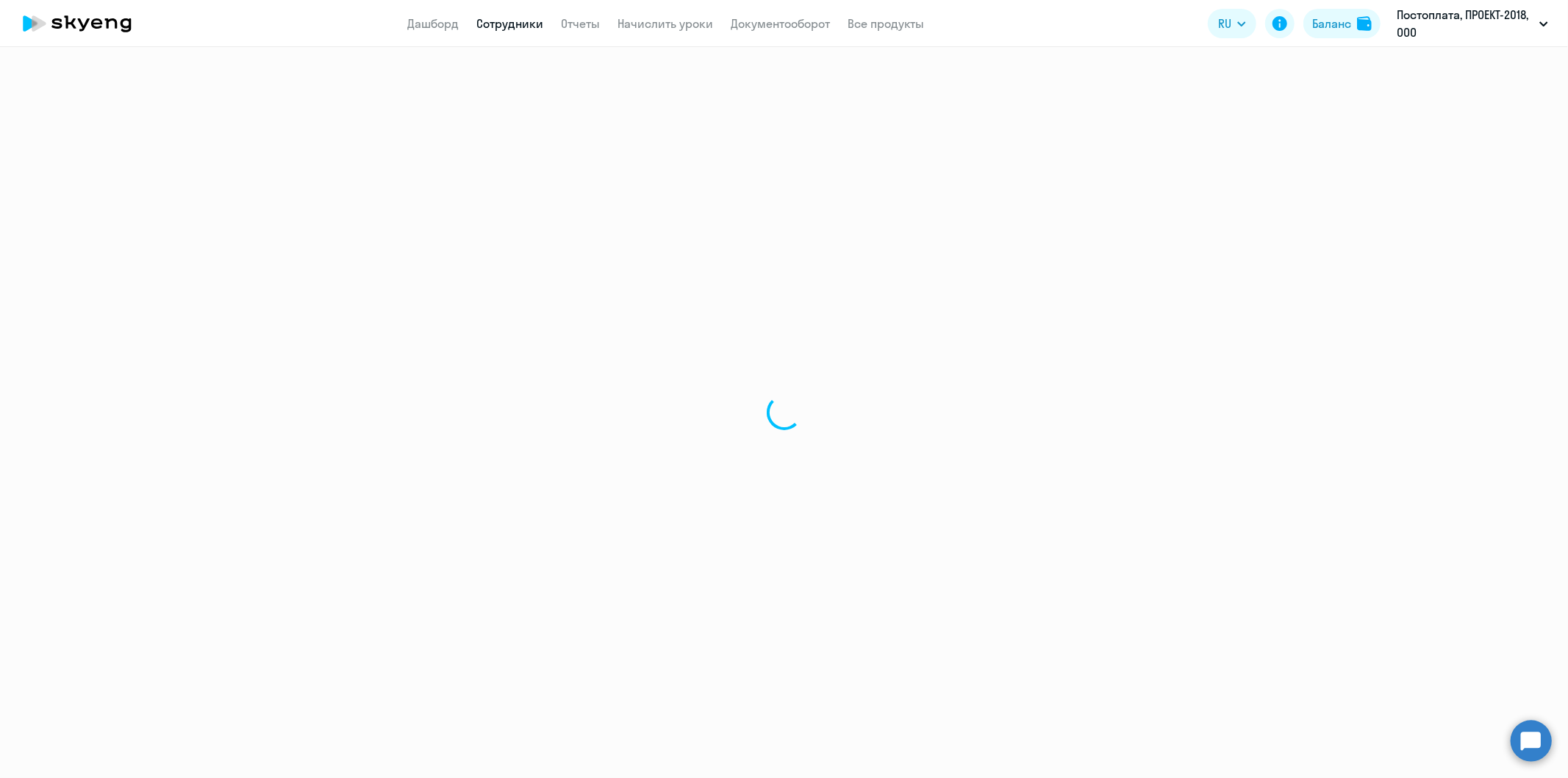
select select "english"
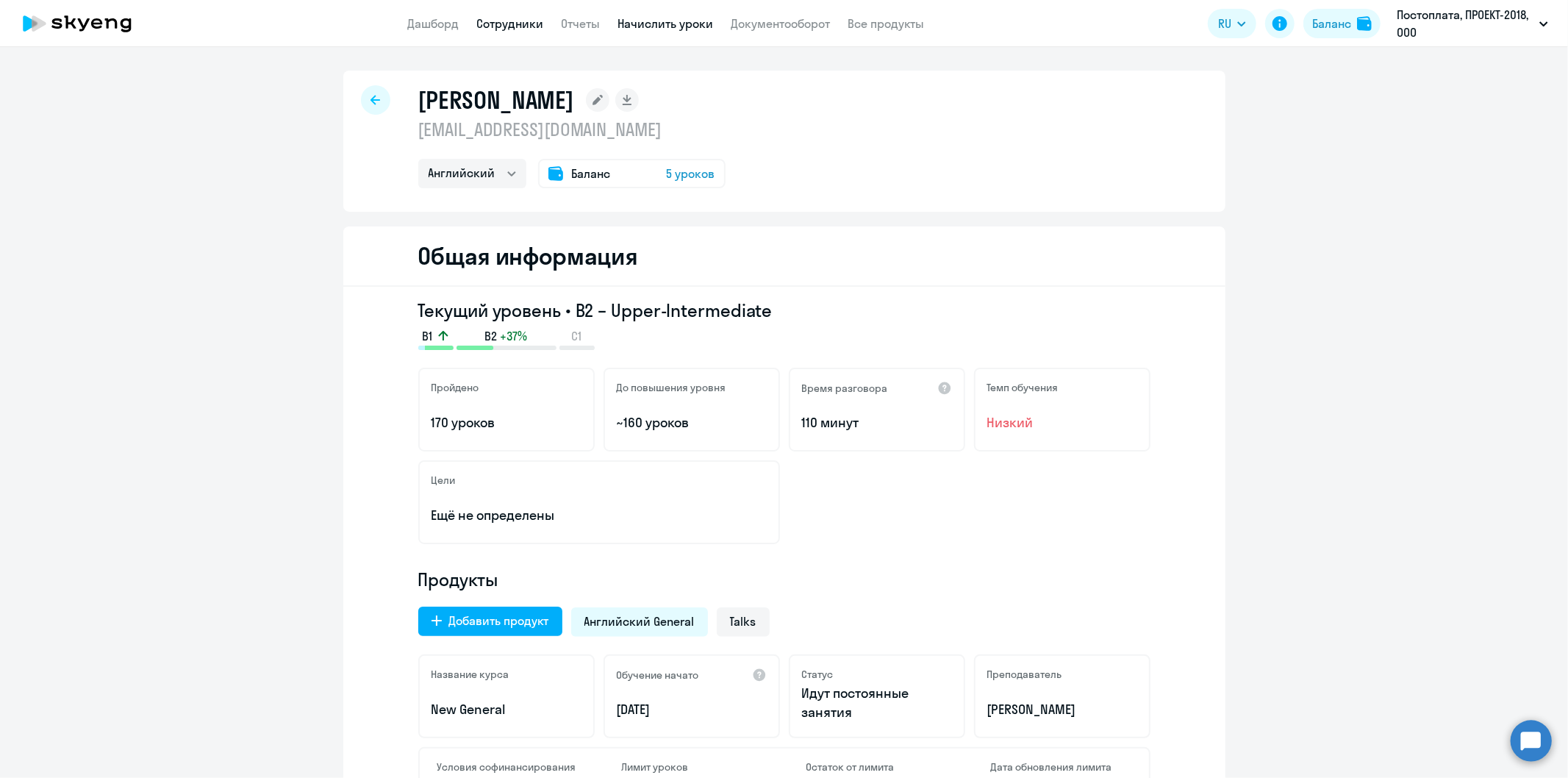
click at [662, 20] on link "Начислить уроки" at bounding box center [666, 23] width 96 height 15
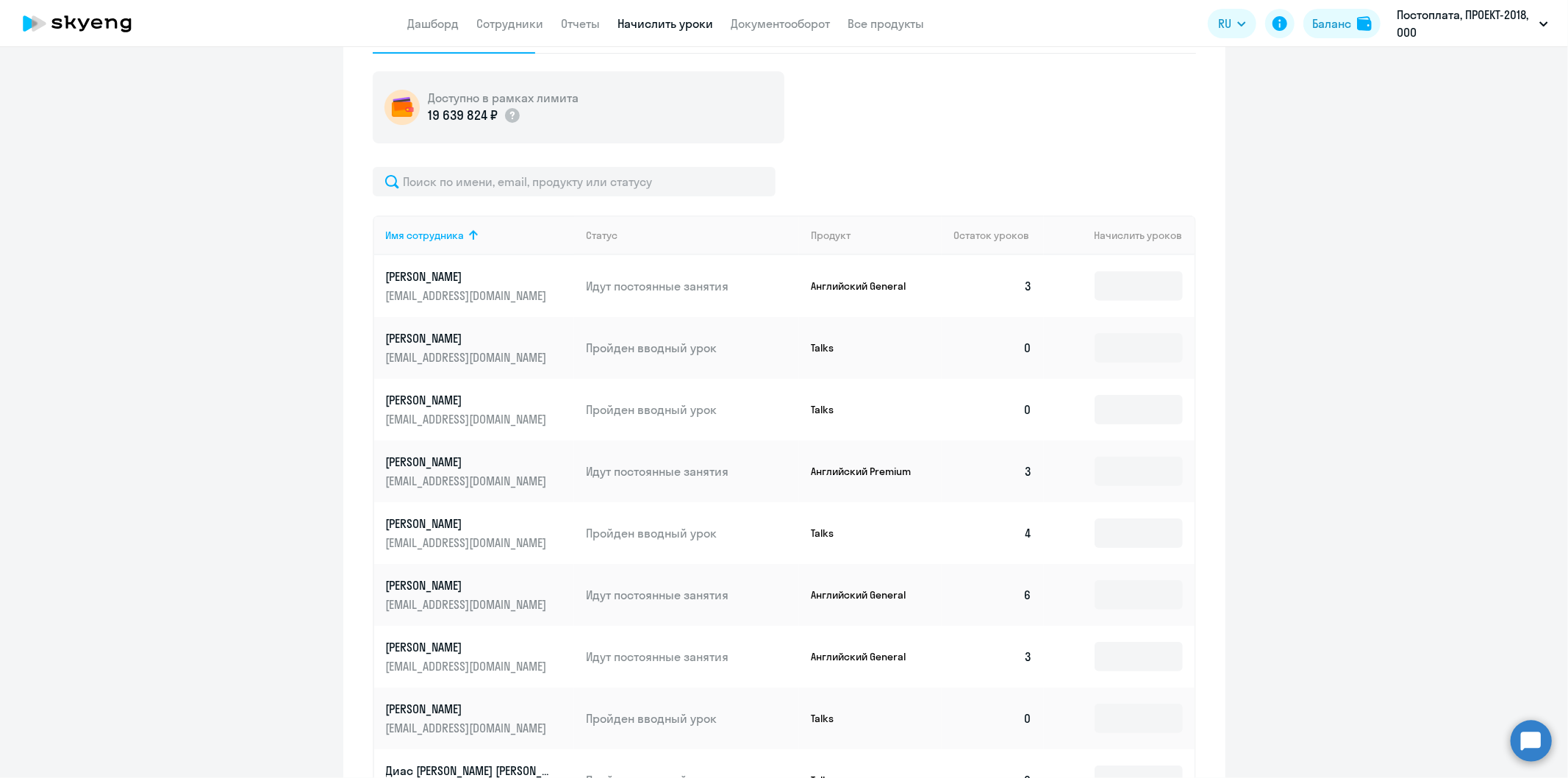
scroll to position [653, 0]
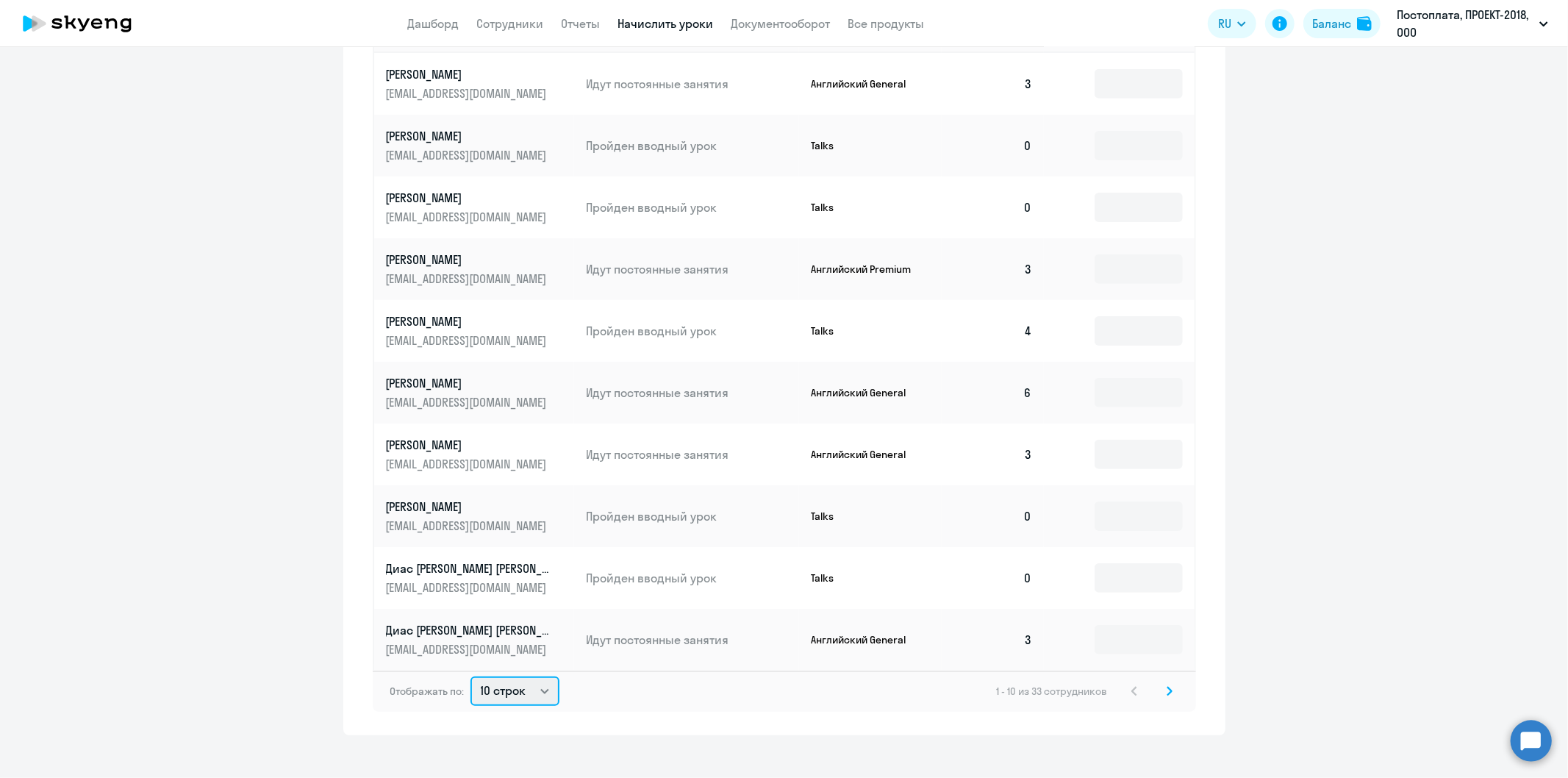
click at [539, 691] on select "10 строк 30 строк 50 строк" at bounding box center [514, 691] width 89 height 30
select select "30"
click at [470, 676] on select "10 строк 30 строк 50 строк" at bounding box center [514, 691] width 89 height 30
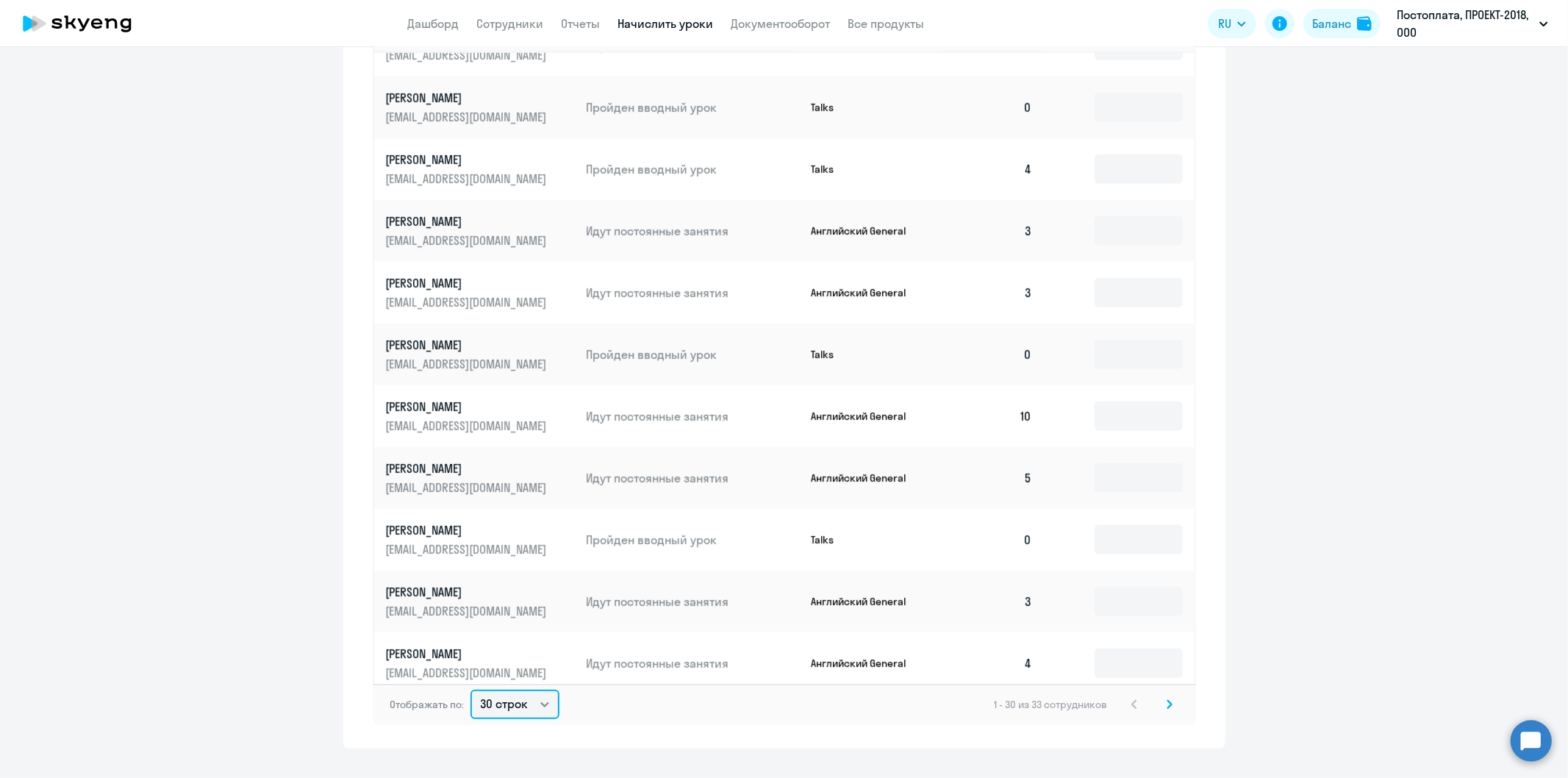
scroll to position [980, 0]
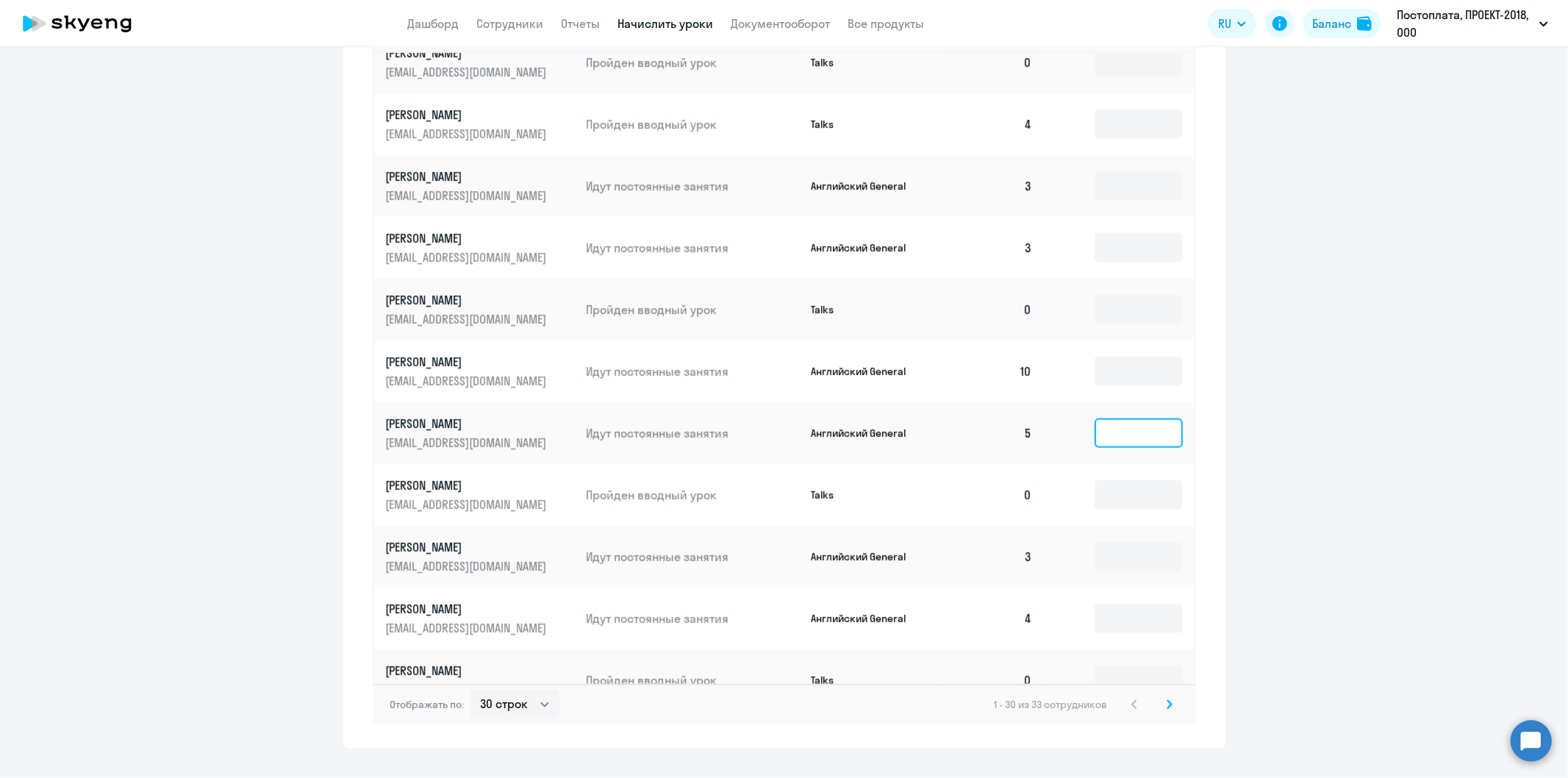
click at [1105, 418] on input at bounding box center [1139, 433] width 89 height 30
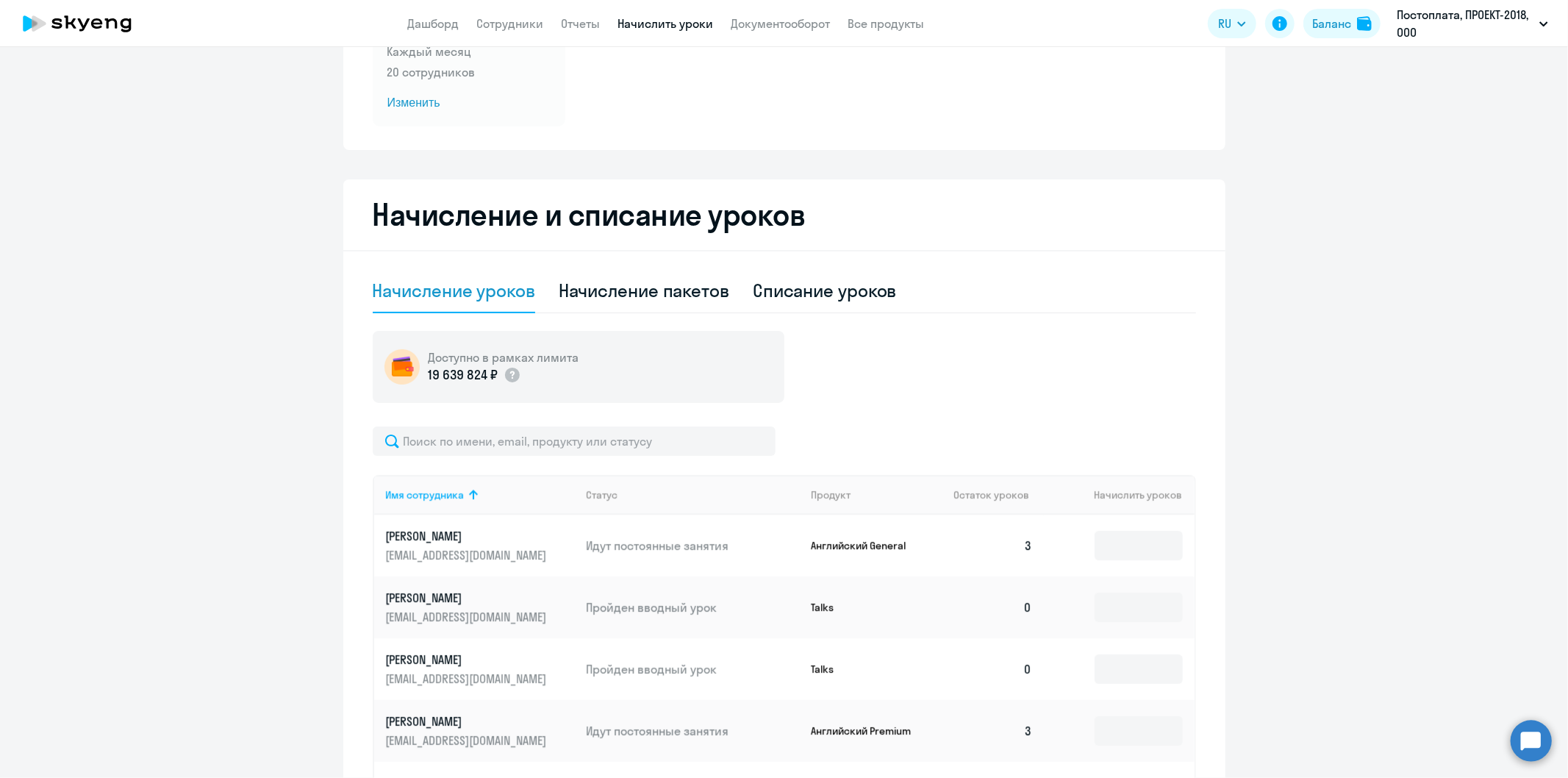
scroll to position [0, 0]
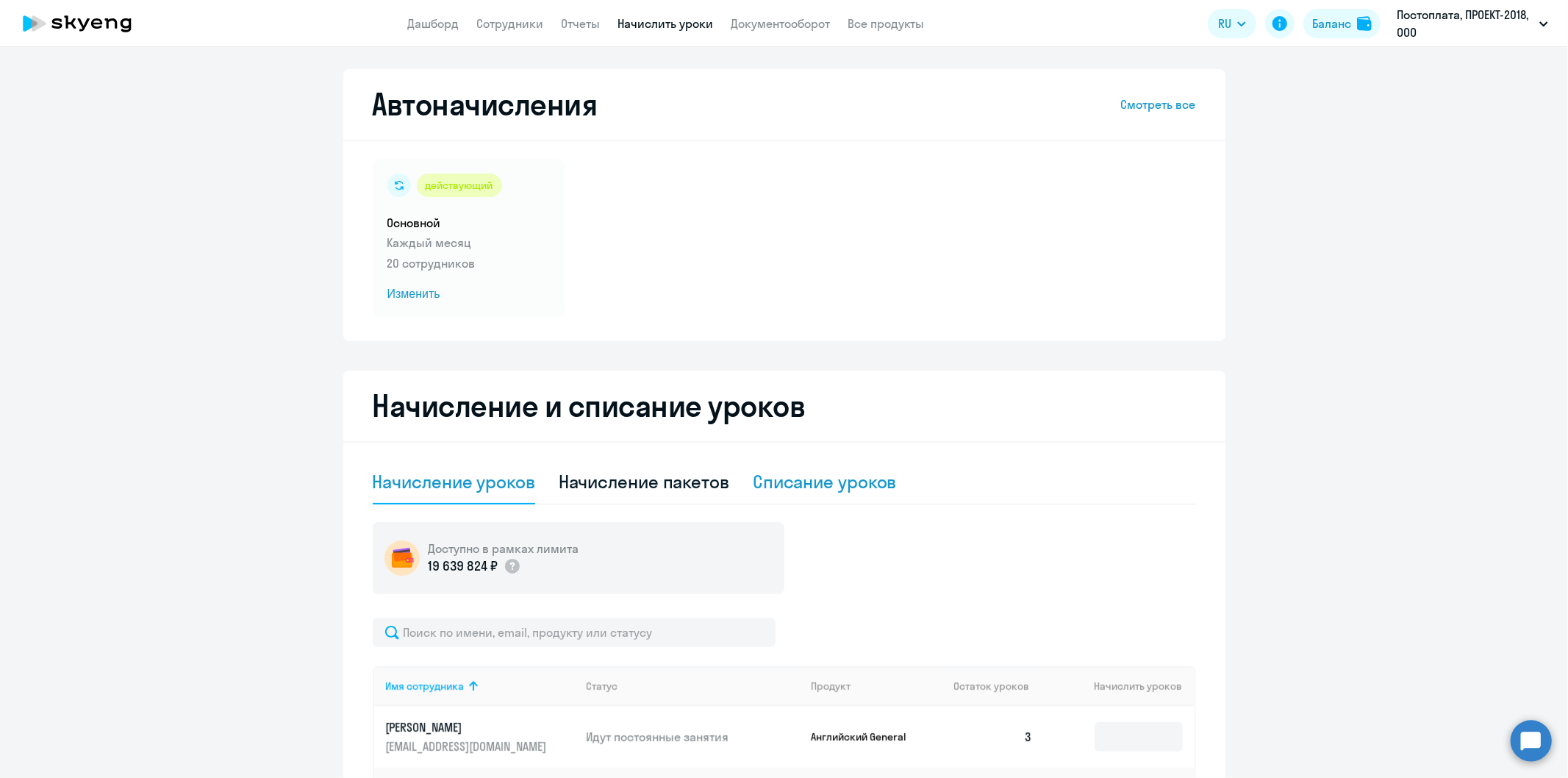
click at [836, 478] on div "Списание уроков" at bounding box center [825, 481] width 144 height 23
select select "10"
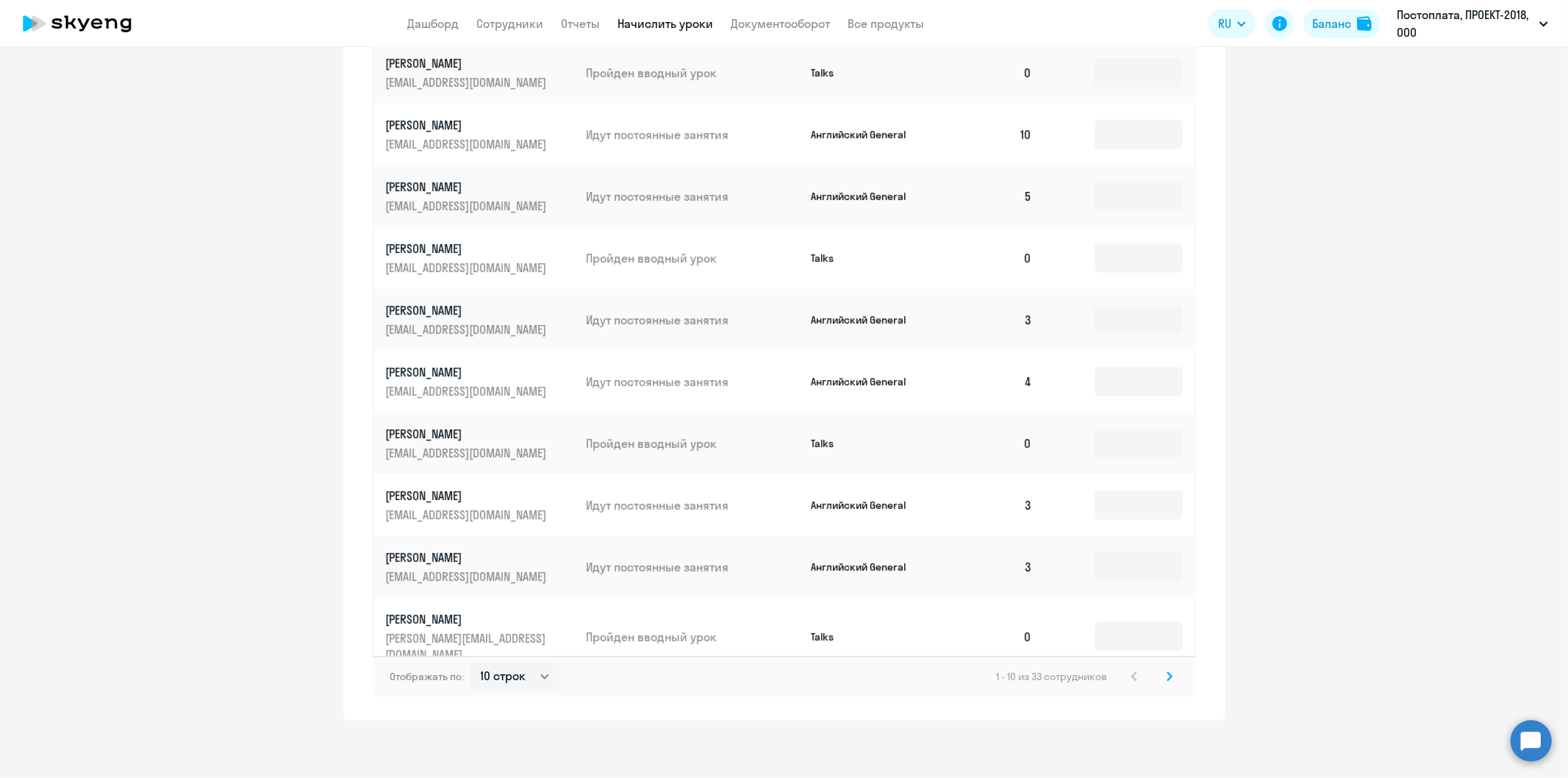
scroll to position [1221, 0]
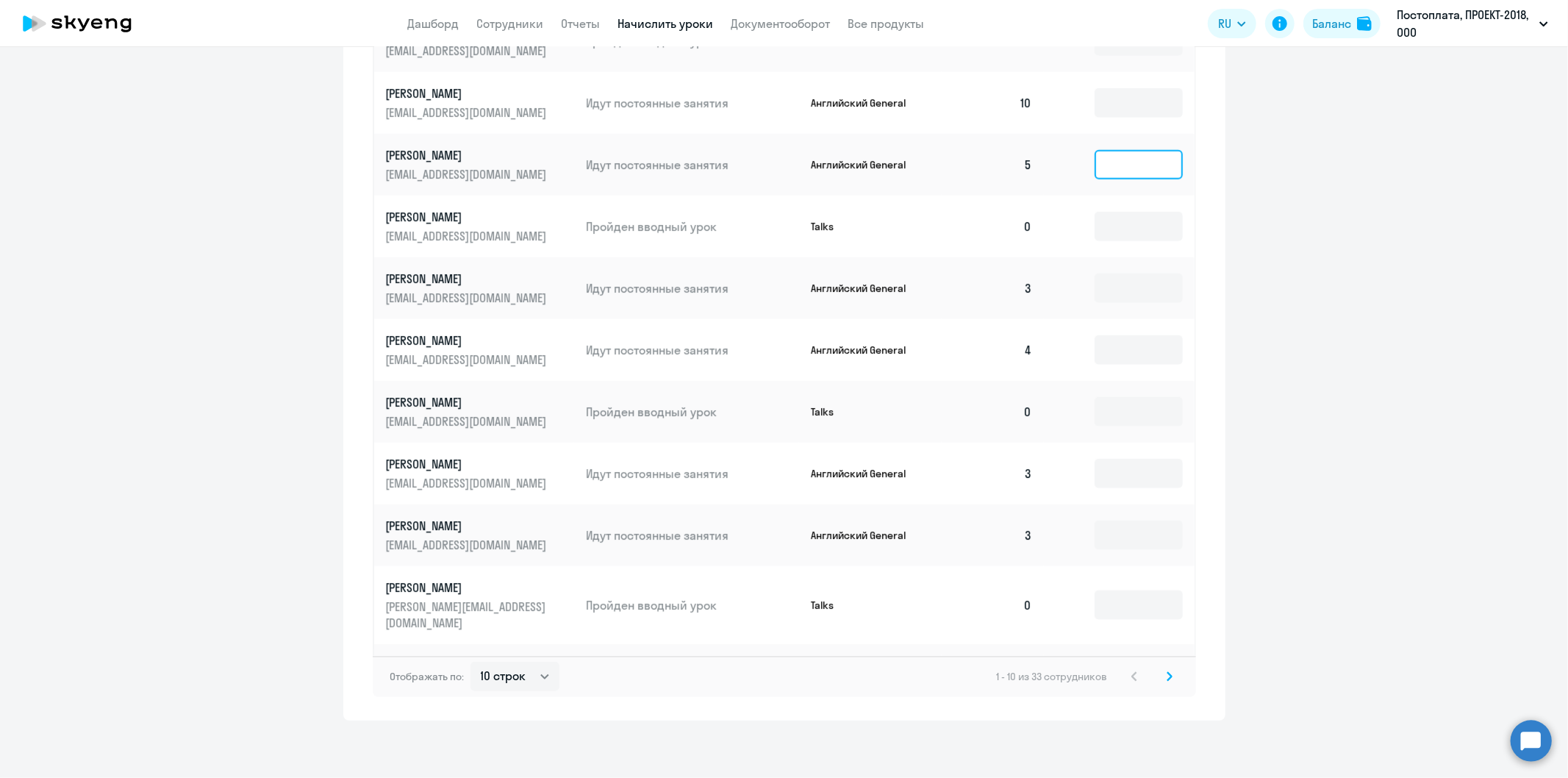
click at [1116, 150] on input at bounding box center [1139, 165] width 89 height 30
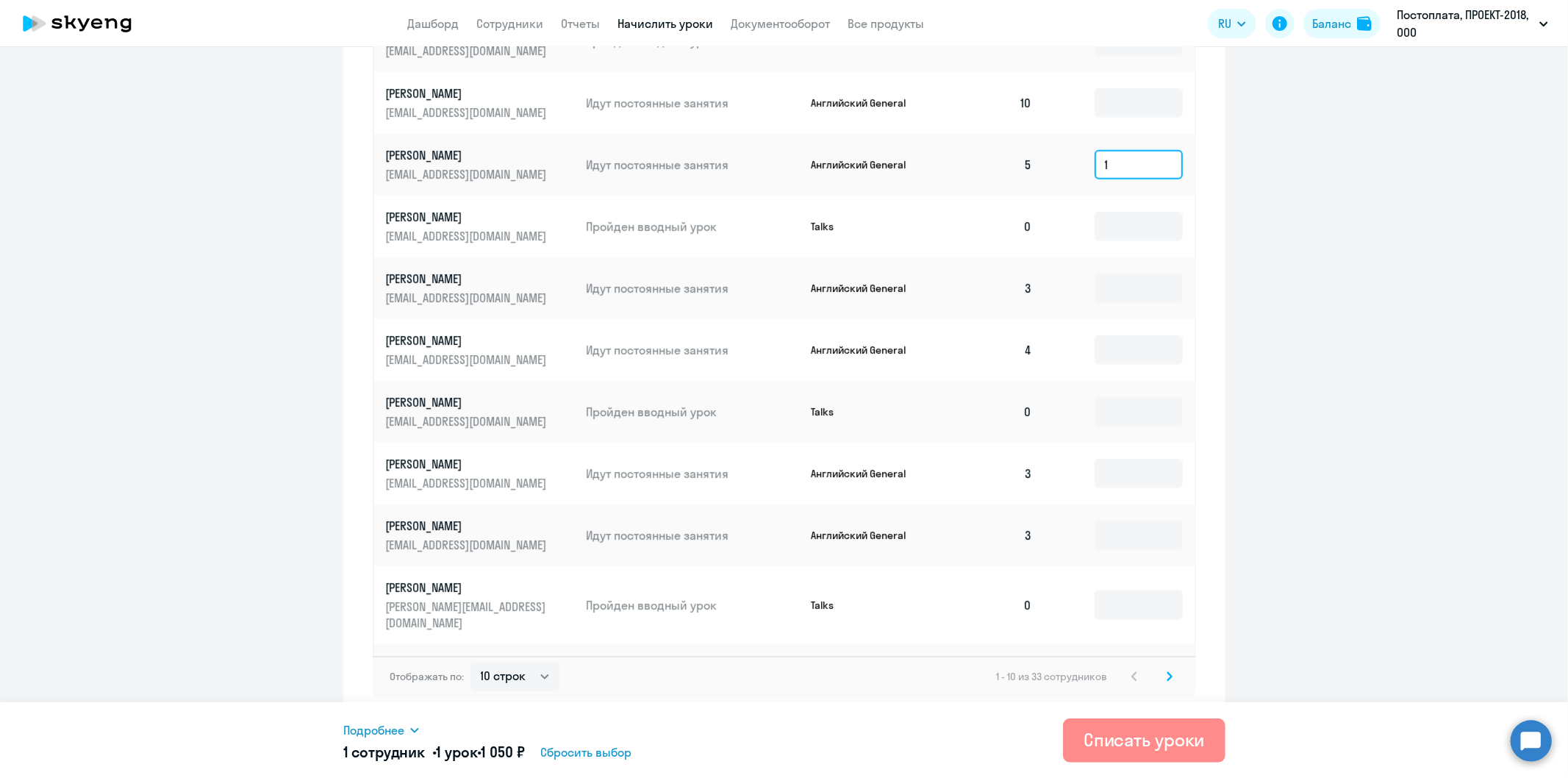
type input "1"
click at [1178, 738] on div "Списать уроки" at bounding box center [1144, 739] width 121 height 23
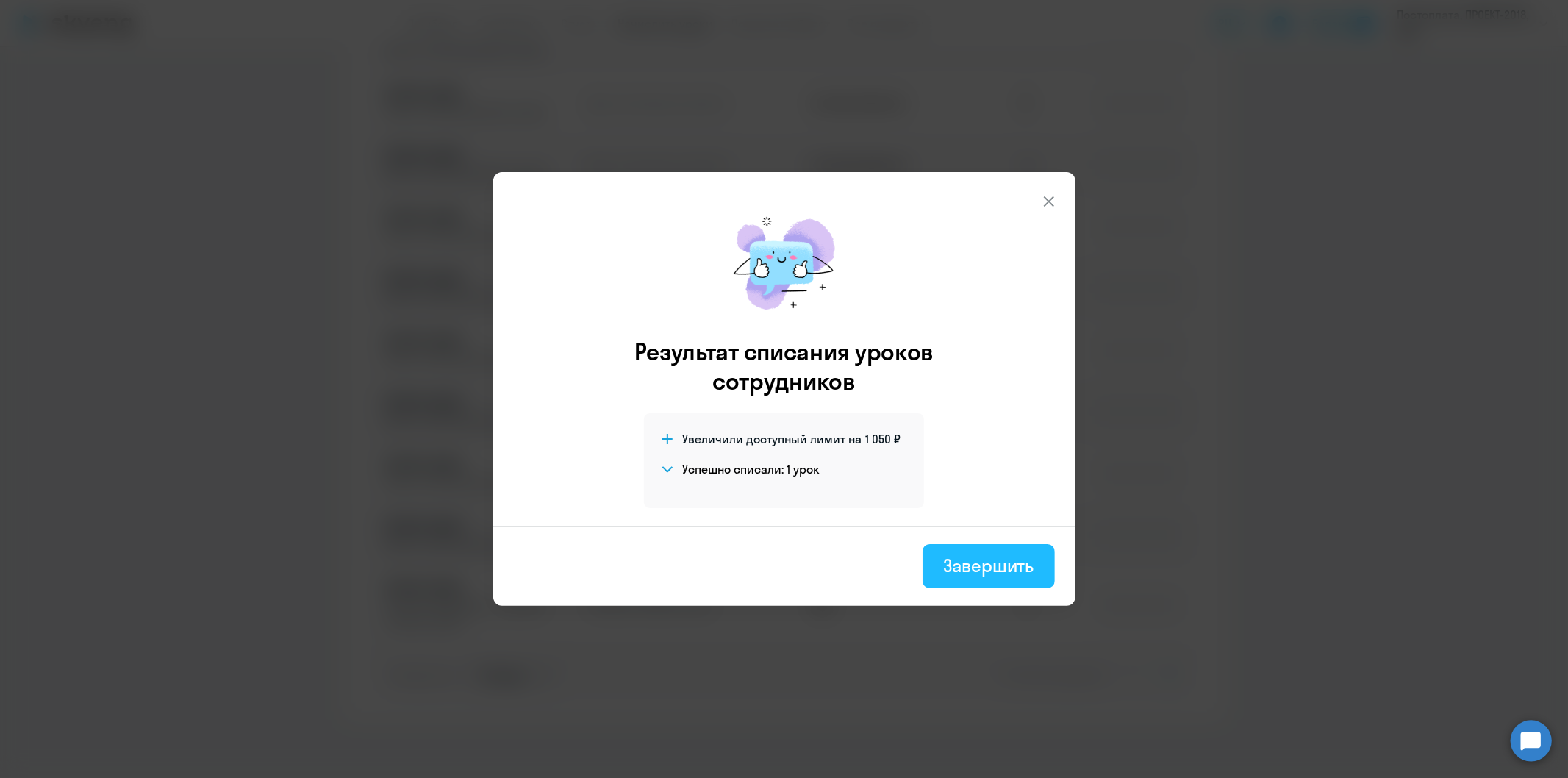
click at [988, 560] on div "Завершить" at bounding box center [988, 565] width 90 height 23
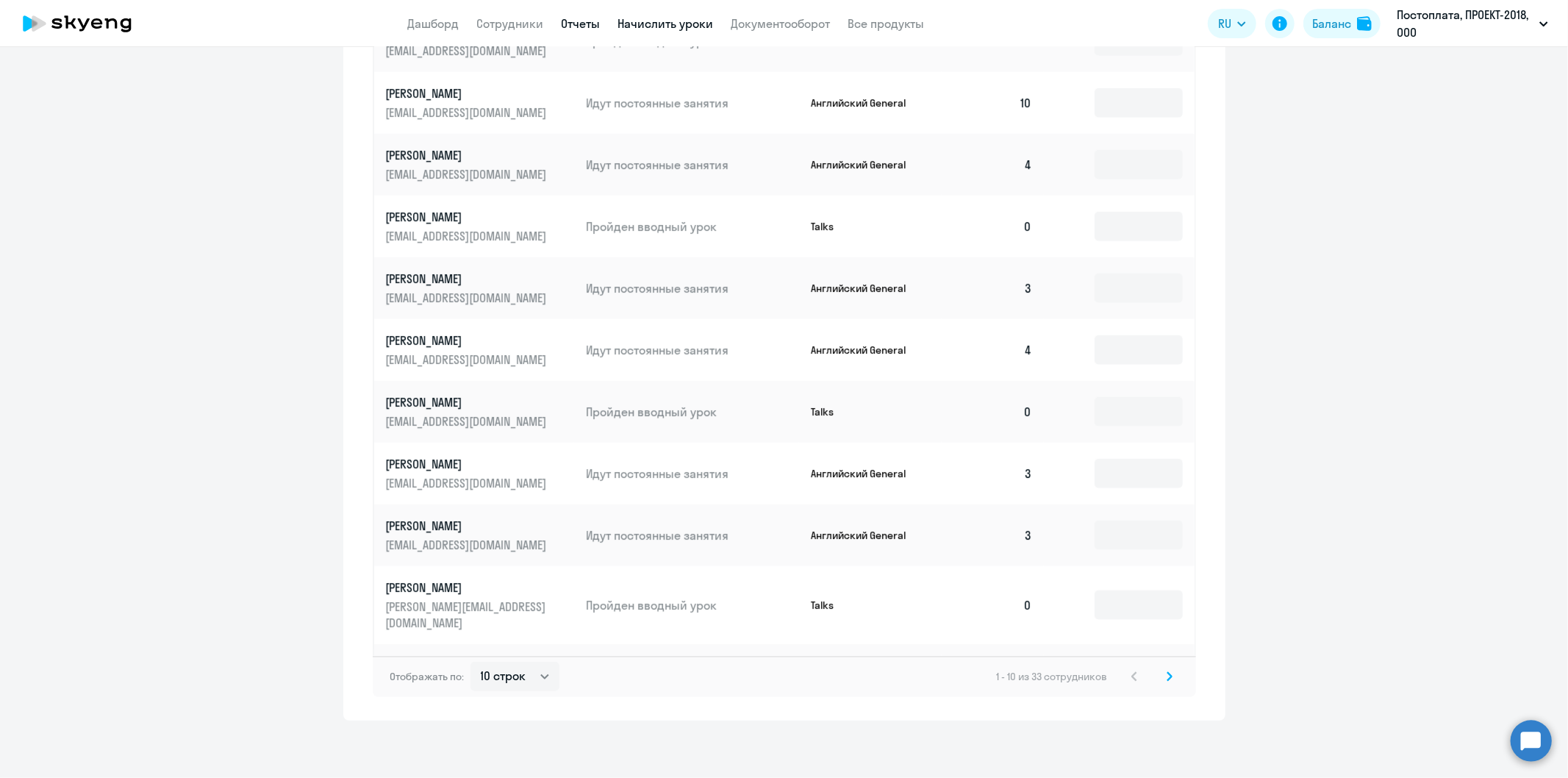
click at [578, 18] on link "Отчеты" at bounding box center [581, 23] width 39 height 15
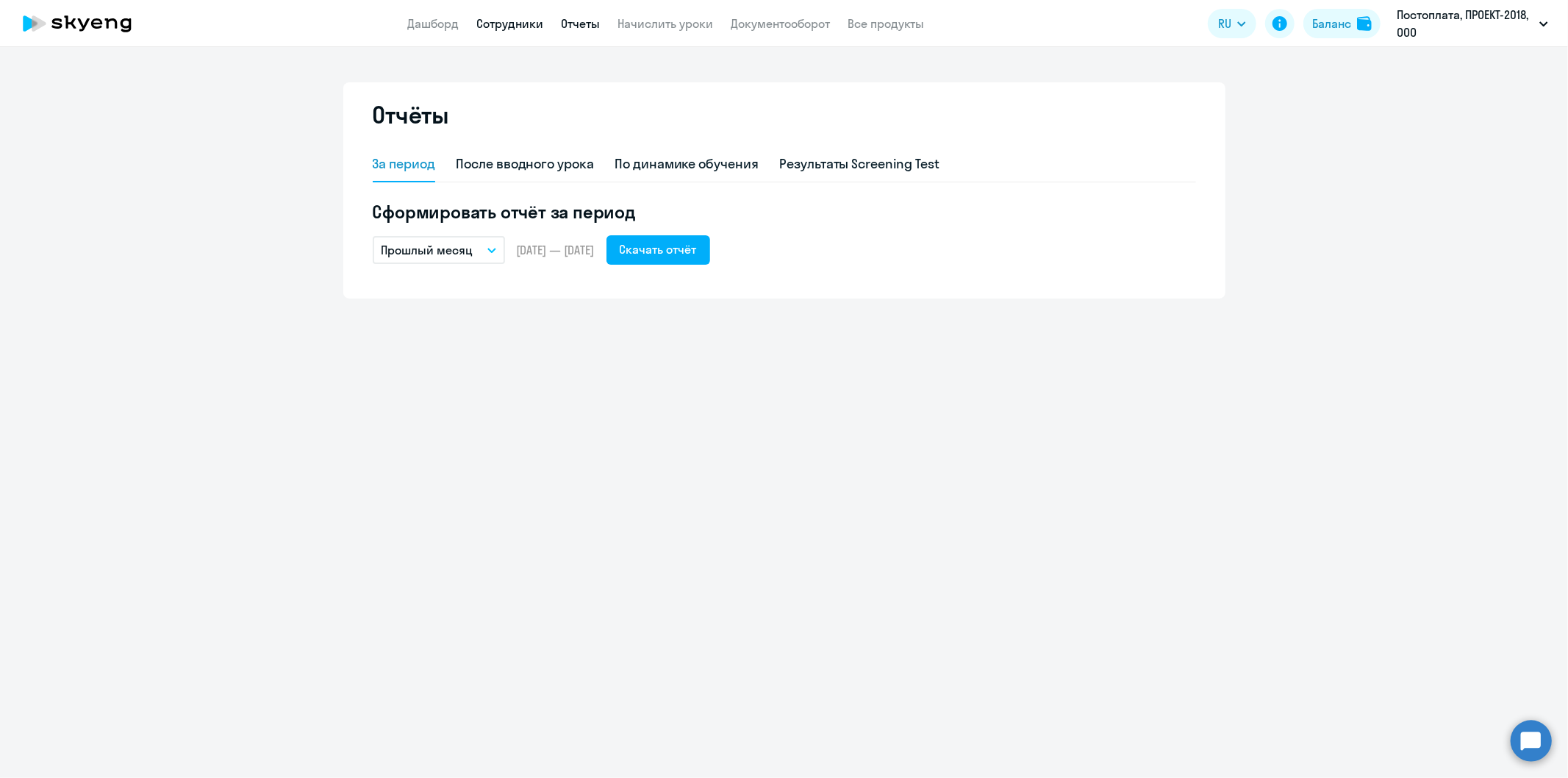
click at [508, 27] on link "Сотрудники" at bounding box center [511, 23] width 67 height 15
select select "30"
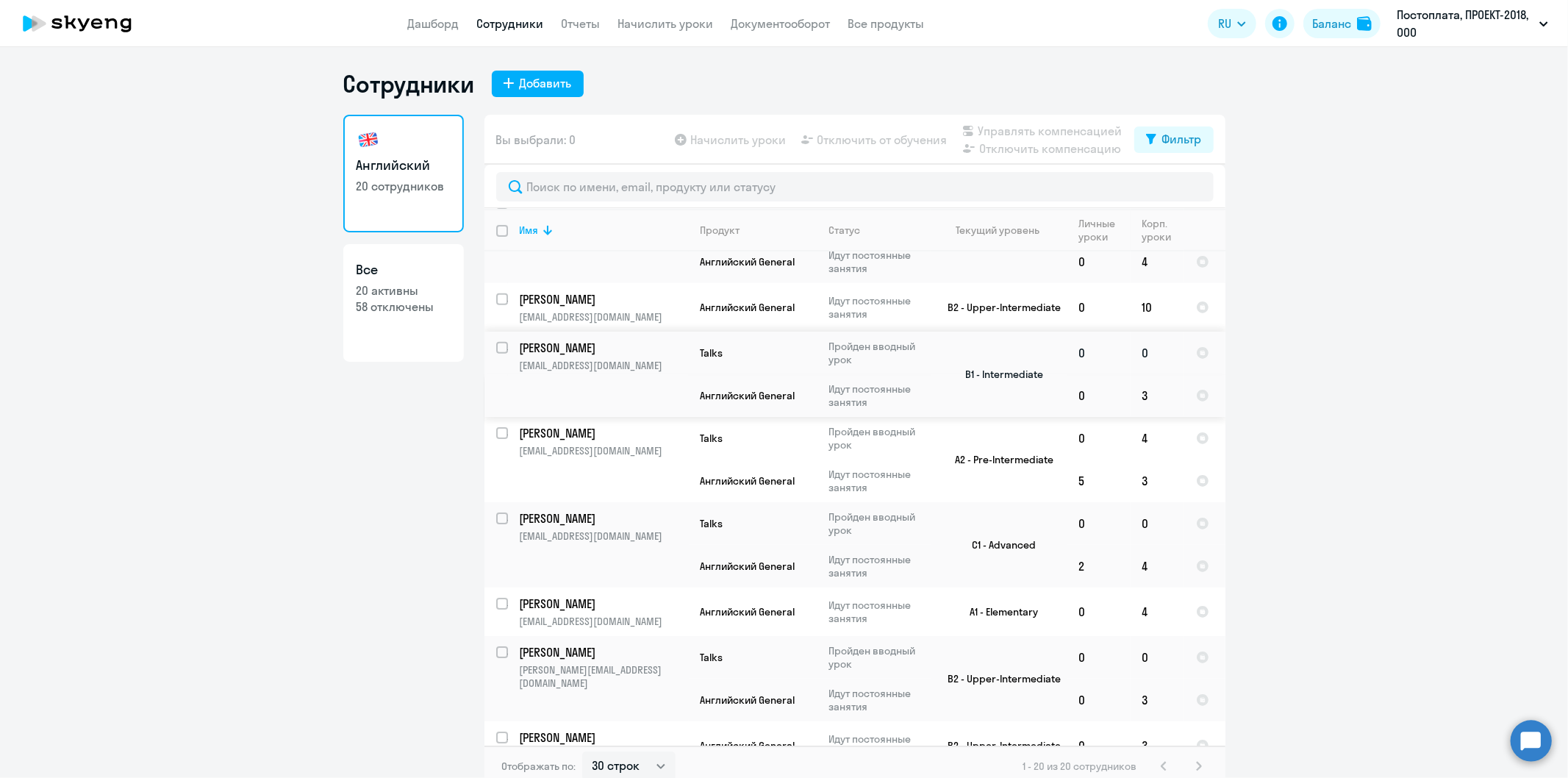
scroll to position [490, 0]
